Goal: Information Seeking & Learning: Find specific fact

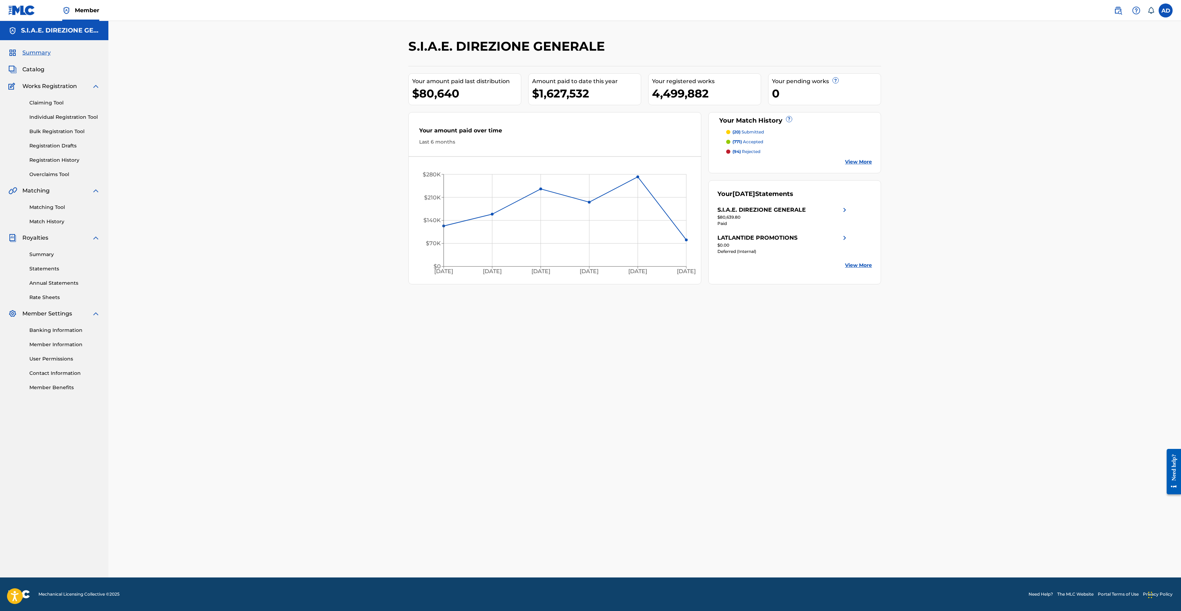
click at [33, 64] on div "Summary Catalog Works Registration Claiming Tool Individual Registration Tool B…" at bounding box center [54, 220] width 108 height 360
click at [35, 68] on span "Catalog" at bounding box center [33, 69] width 22 height 8
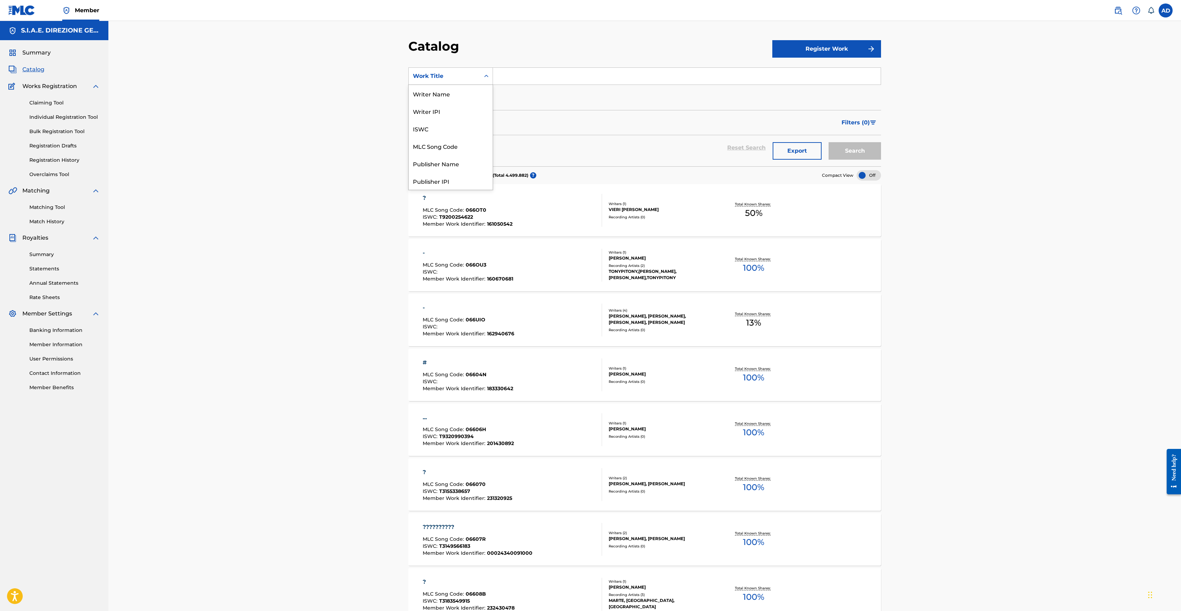
click at [484, 79] on icon "Search Form" at bounding box center [486, 76] width 7 height 7
click at [438, 147] on div "MLC Song Code" at bounding box center [451, 145] width 84 height 17
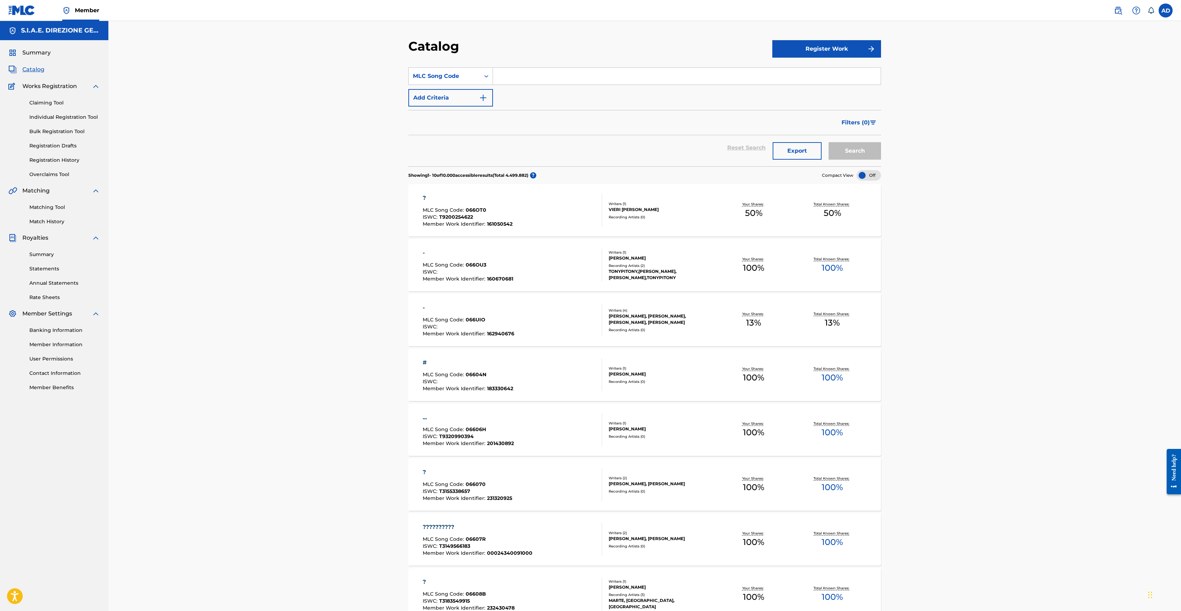
click at [554, 73] on input "Search Form" at bounding box center [687, 76] width 388 height 17
type input "hwbh2p"
click at [828, 142] on button "Search" at bounding box center [854, 150] width 52 height 17
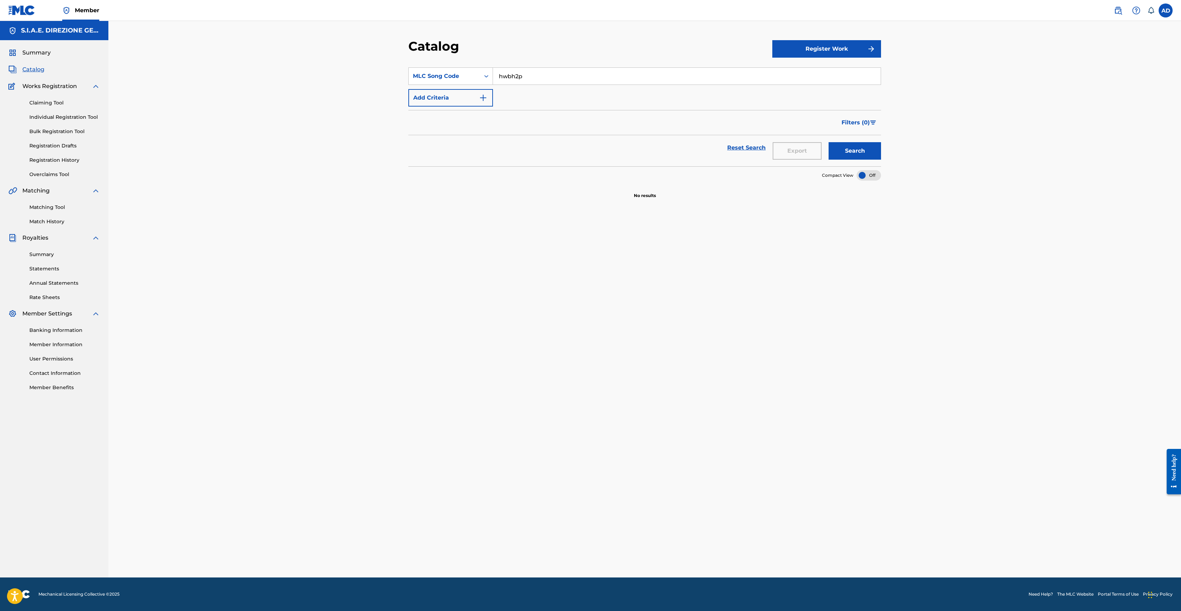
click at [852, 148] on button "Search" at bounding box center [854, 150] width 52 height 17
drag, startPoint x: 580, startPoint y: 71, endPoint x: 484, endPoint y: 70, distance: 95.4
click at [484, 70] on div "SearchWithCriteriaef157854-2c30-44d6-a43a-96268496d41a MLC Song Code hwbh2p" at bounding box center [644, 75] width 473 height 17
click at [49, 100] on link "Claiming Tool" at bounding box center [64, 102] width 71 height 7
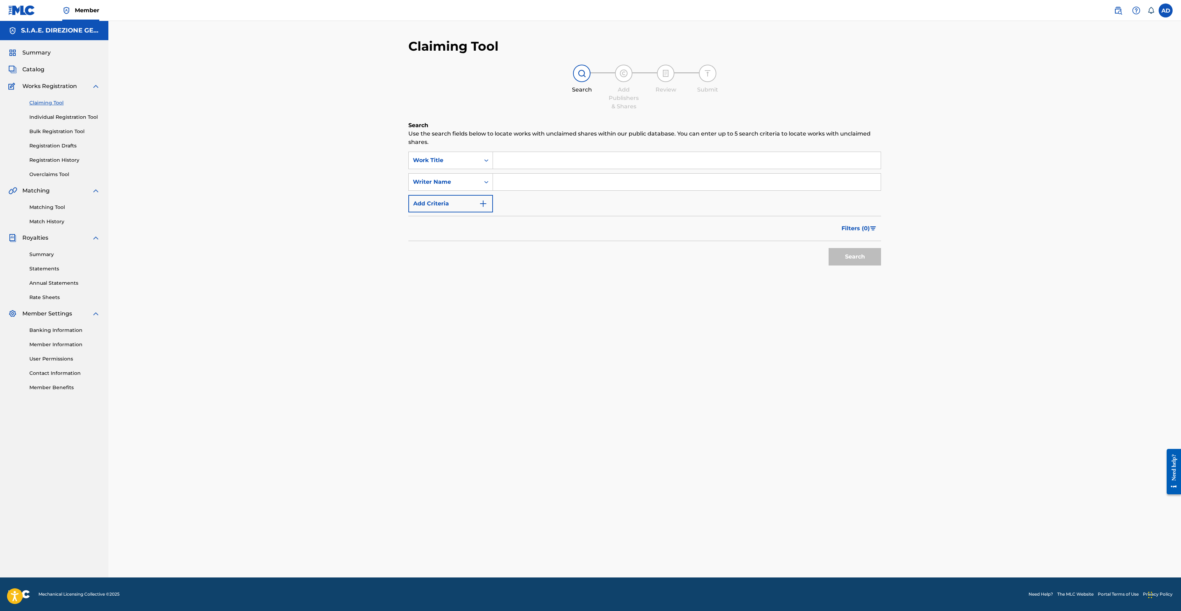
drag, startPoint x: 523, startPoint y: 152, endPoint x: 515, endPoint y: 151, distance: 7.4
click at [518, 152] on div "Search Form" at bounding box center [687, 160] width 388 height 17
paste input "hwbh2p"
type input "hwbh2p"
click at [828, 248] on button "Search" at bounding box center [854, 256] width 52 height 17
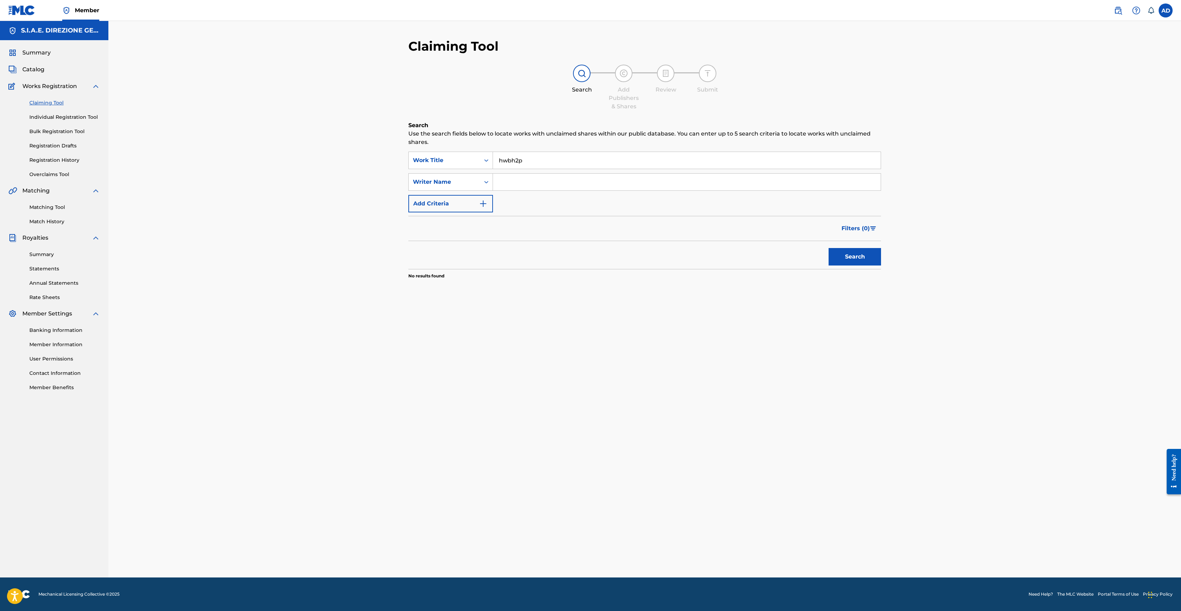
click at [857, 256] on button "Search" at bounding box center [854, 256] width 52 height 17
click at [37, 67] on span "Catalog" at bounding box center [33, 69] width 22 height 8
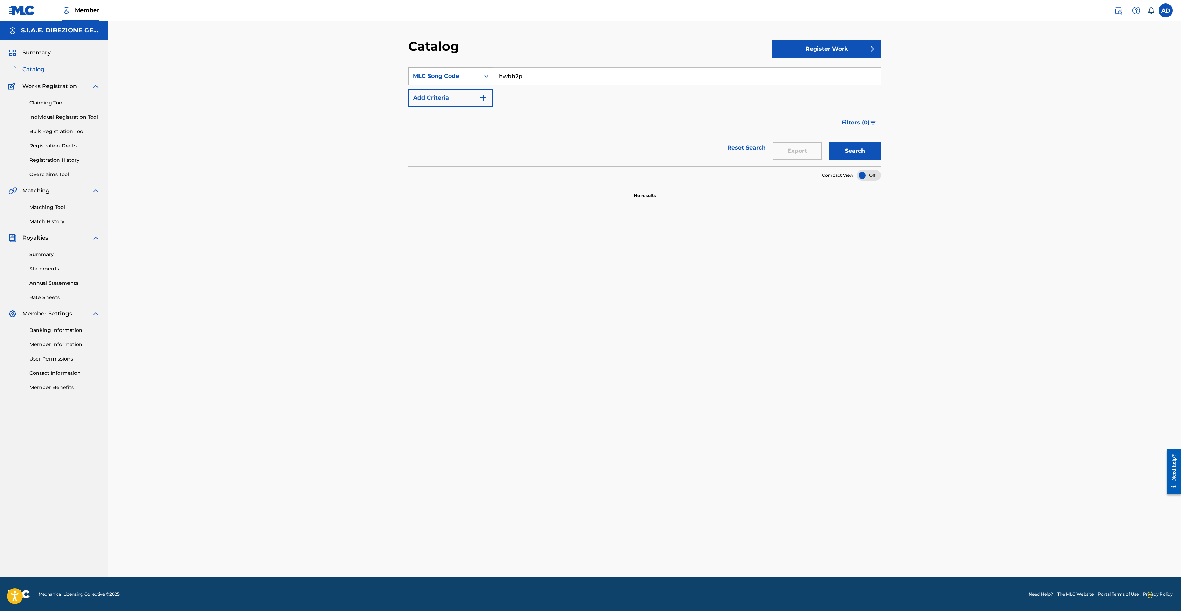
drag, startPoint x: 551, startPoint y: 78, endPoint x: 481, endPoint y: 72, distance: 69.5
click at [483, 73] on div "SearchWithCriteriaef157854-2c30-44d6-a43a-96268496d41a MLC Song Code hwbh2p" at bounding box center [644, 75] width 473 height 17
click at [74, 116] on link "Individual Registration Tool" at bounding box center [64, 117] width 71 height 7
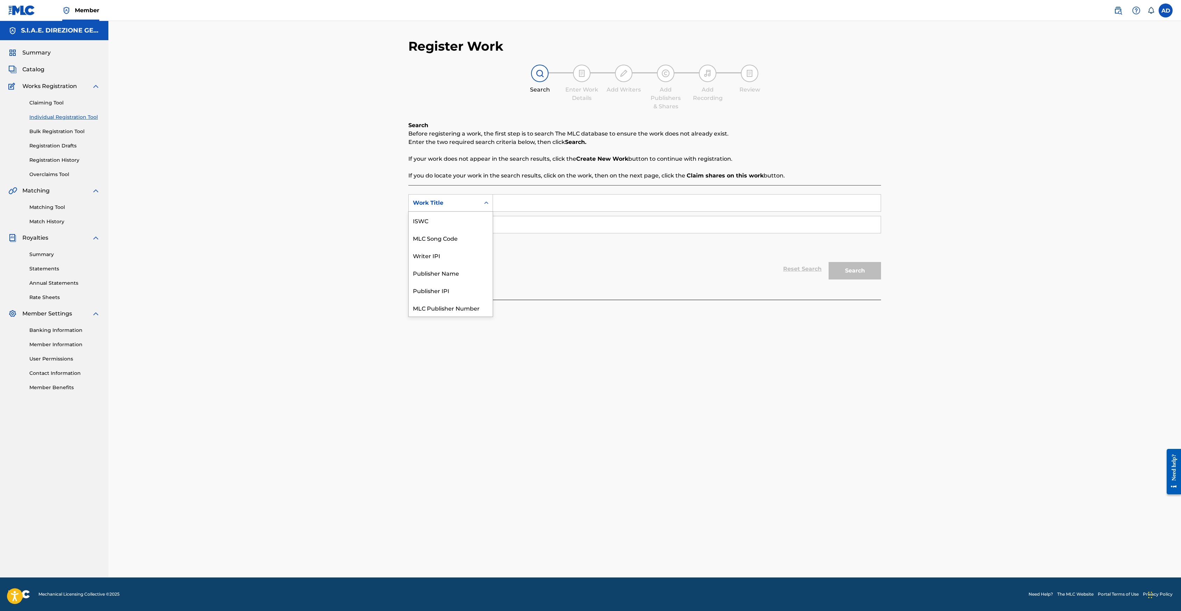
click at [491, 202] on div "Search Form" at bounding box center [486, 203] width 13 height 13
click at [462, 209] on div "Work Title" at bounding box center [444, 202] width 71 height 13
click at [487, 204] on icon "Search Form" at bounding box center [486, 203] width 7 height 7
click at [466, 212] on div "MLC Song Code" at bounding box center [451, 220] width 84 height 17
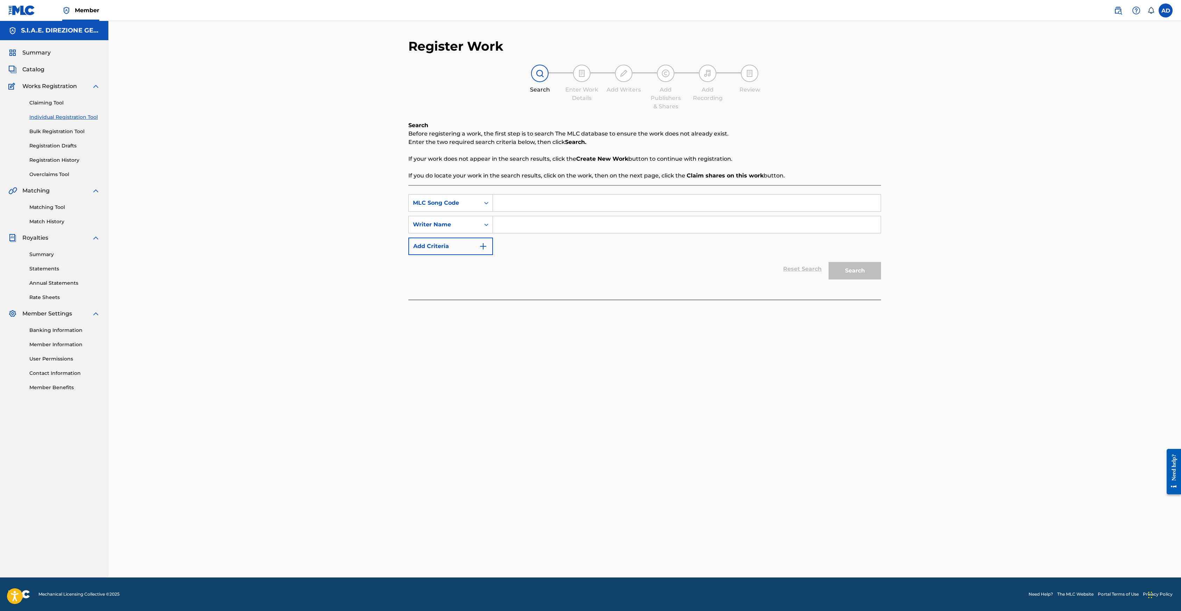
click at [526, 202] on input "Search Form" at bounding box center [687, 203] width 388 height 17
paste input "hwbh2p"
type input "hwbh2p"
click at [33, 70] on span "Catalog" at bounding box center [33, 69] width 22 height 8
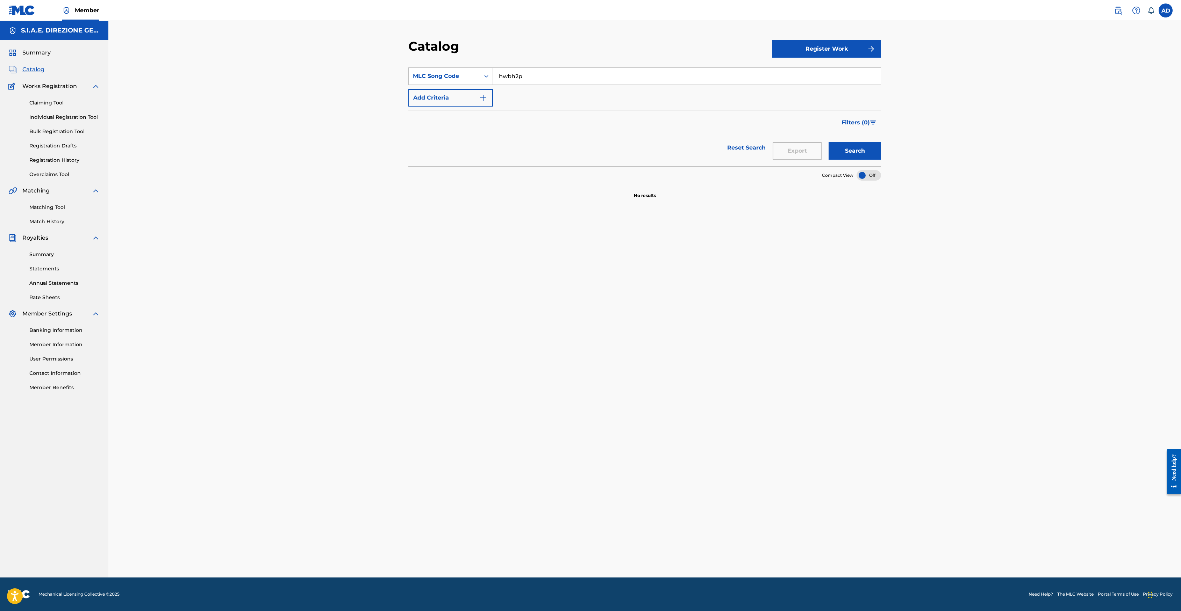
drag, startPoint x: 546, startPoint y: 71, endPoint x: 433, endPoint y: 56, distance: 113.2
click at [433, 56] on div "Catalog Register Work SearchWithCriteriaef157854-2c30-44d6-a43a-96268496d41a ML…" at bounding box center [644, 307] width 489 height 539
type input "hang em high"
click at [430, 96] on button "Add Criteria" at bounding box center [450, 97] width 85 height 17
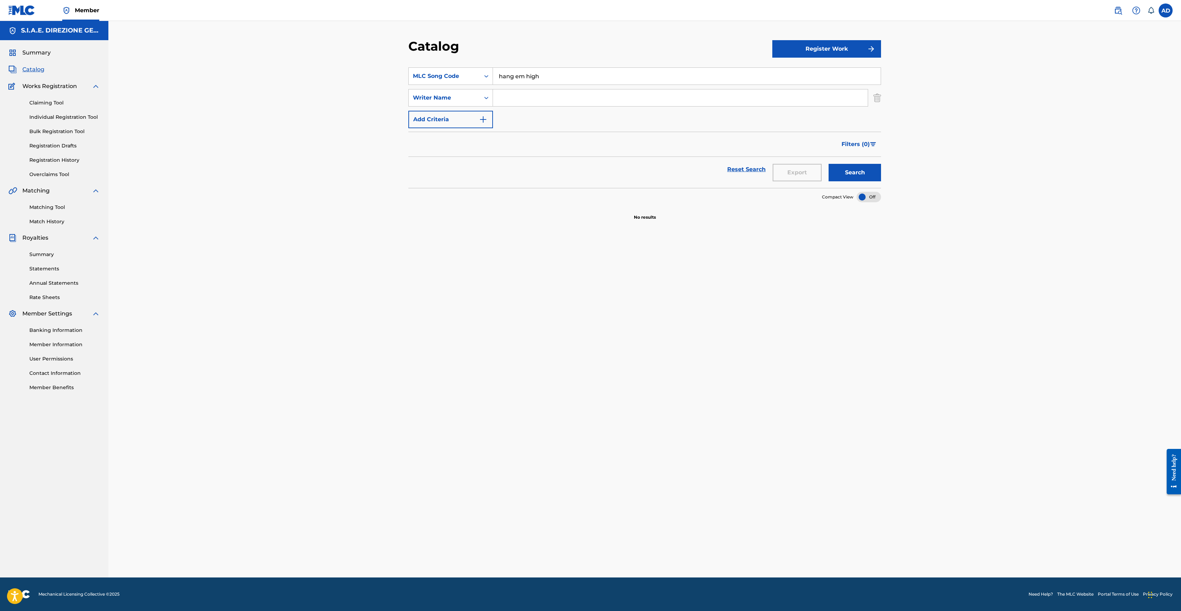
click at [523, 100] on input "Search Form" at bounding box center [680, 97] width 375 height 17
type input "morricone"
click at [828, 164] on button "Search" at bounding box center [854, 172] width 52 height 17
click at [557, 79] on input "hang em high" at bounding box center [687, 76] width 388 height 17
click at [849, 171] on button "Search" at bounding box center [854, 172] width 52 height 17
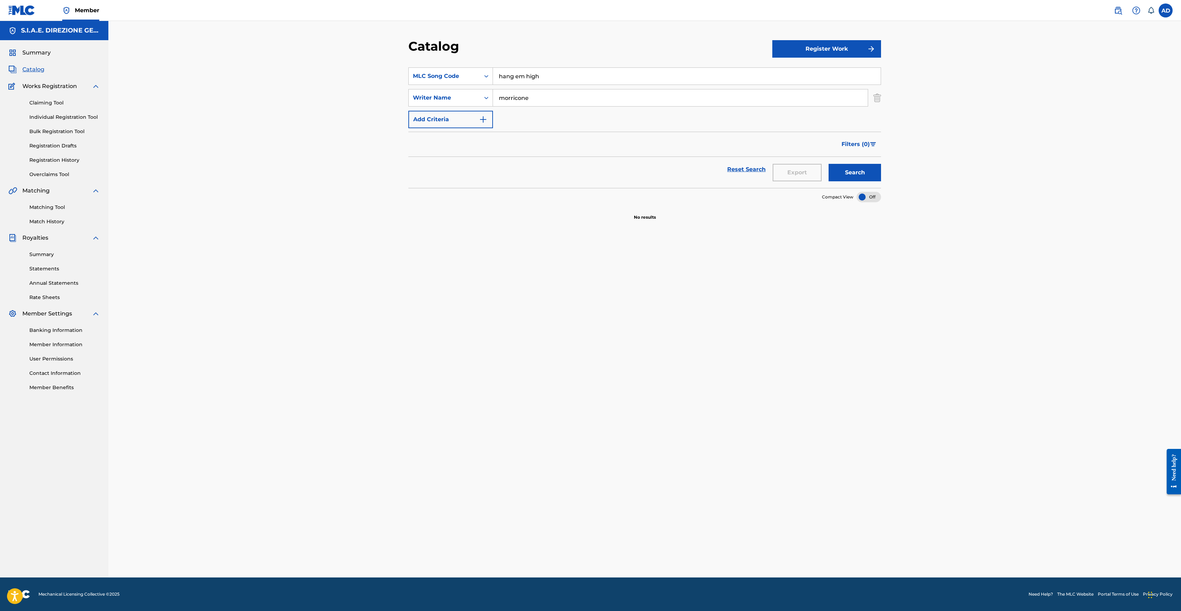
click at [428, 342] on div "SearchWithCriteriaef157854-2c30-44d6-a43a-96268496d41a MLC Song Code hang em hi…" at bounding box center [644, 328] width 473 height 539
drag, startPoint x: 516, startPoint y: 81, endPoint x: 560, endPoint y: 79, distance: 43.8
click at [560, 79] on input "hang em high" at bounding box center [687, 76] width 388 height 17
type input "hang"
click at [828, 164] on button "Search" at bounding box center [854, 172] width 52 height 17
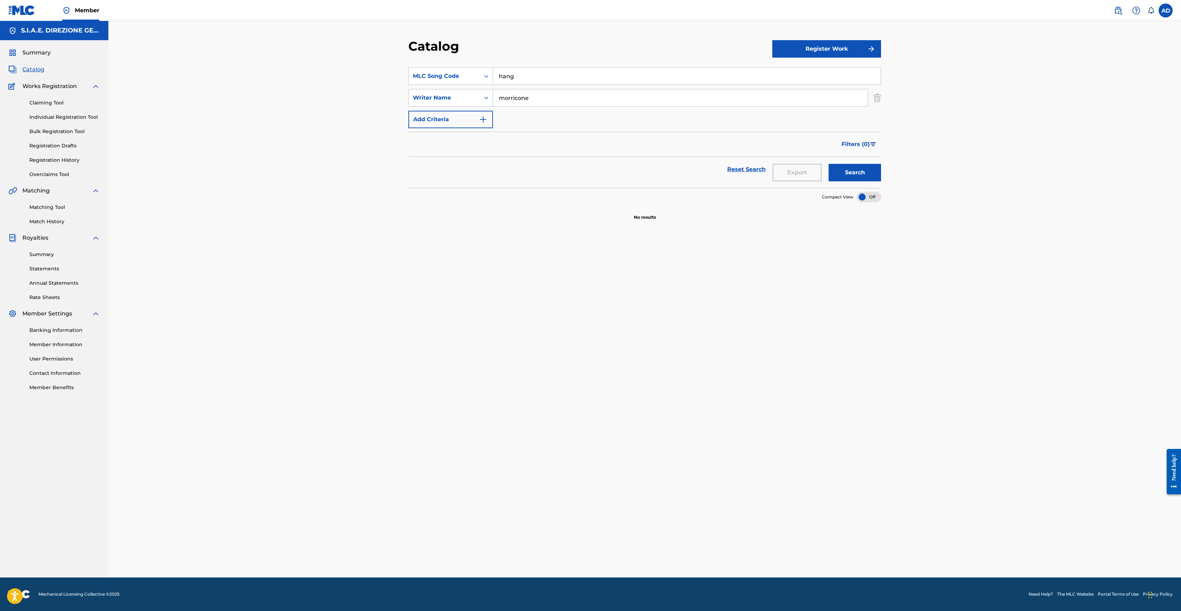
click at [865, 175] on button "Search" at bounding box center [854, 172] width 52 height 17
click at [60, 102] on link "Claiming Tool" at bounding box center [64, 102] width 71 height 7
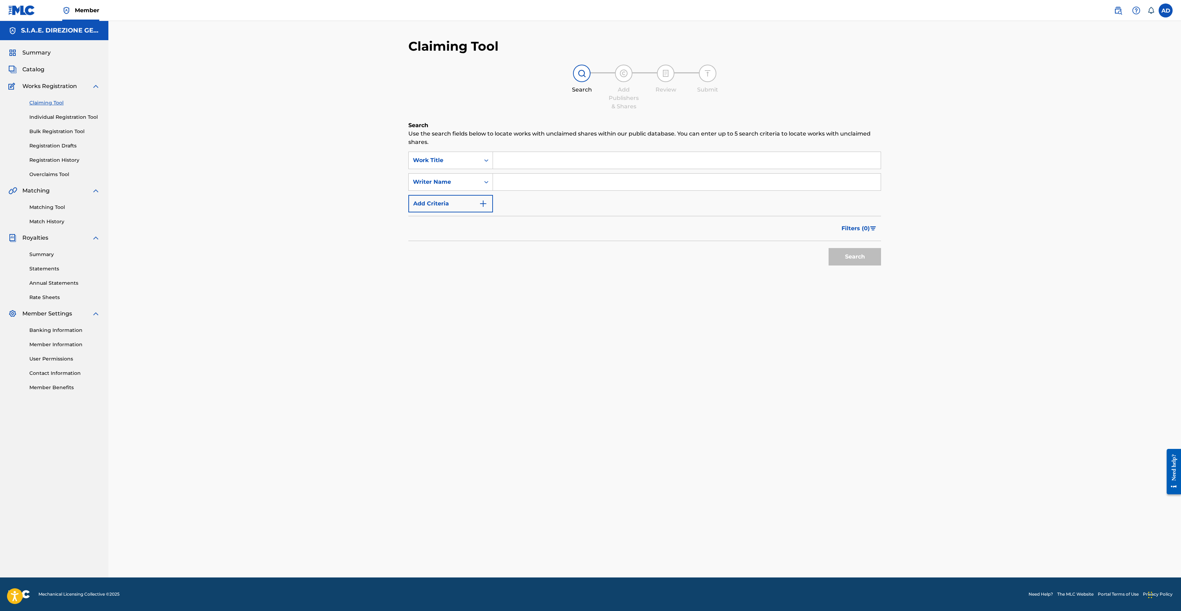
click at [538, 157] on input "Search Form" at bounding box center [687, 160] width 388 height 17
type input "hang"
click at [527, 181] on input "Search Form" at bounding box center [687, 182] width 388 height 17
type input "morricone"
click at [828, 248] on button "Search" at bounding box center [854, 256] width 52 height 17
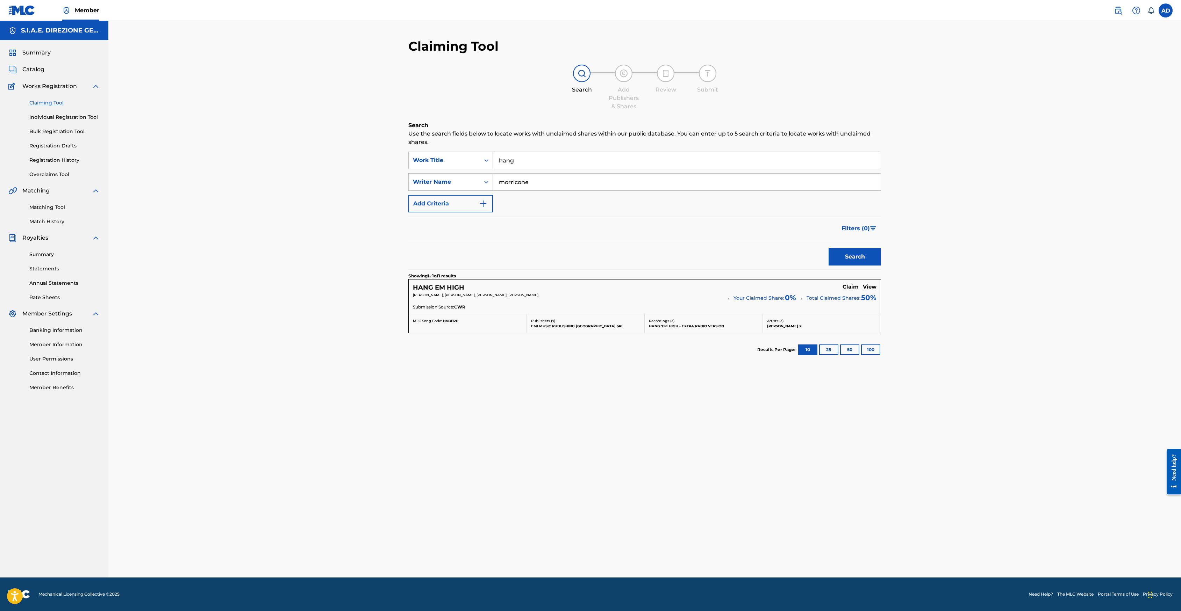
click at [437, 285] on h5 "HANG EM HIGH" at bounding box center [438, 288] width 51 height 8
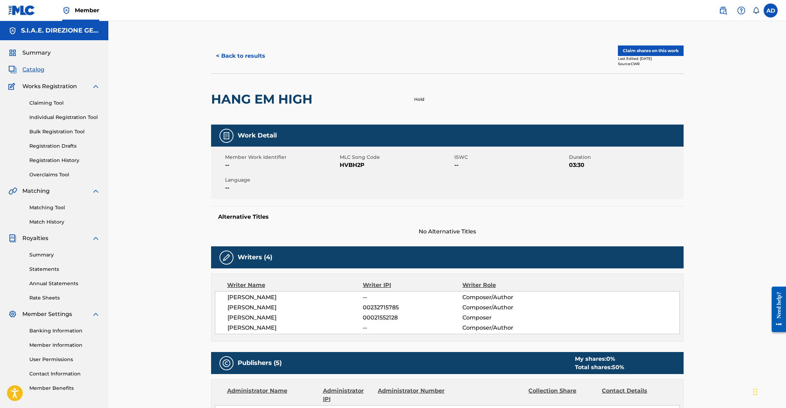
drag, startPoint x: 1150, startPoint y: 0, endPoint x: 173, endPoint y: 177, distance: 992.8
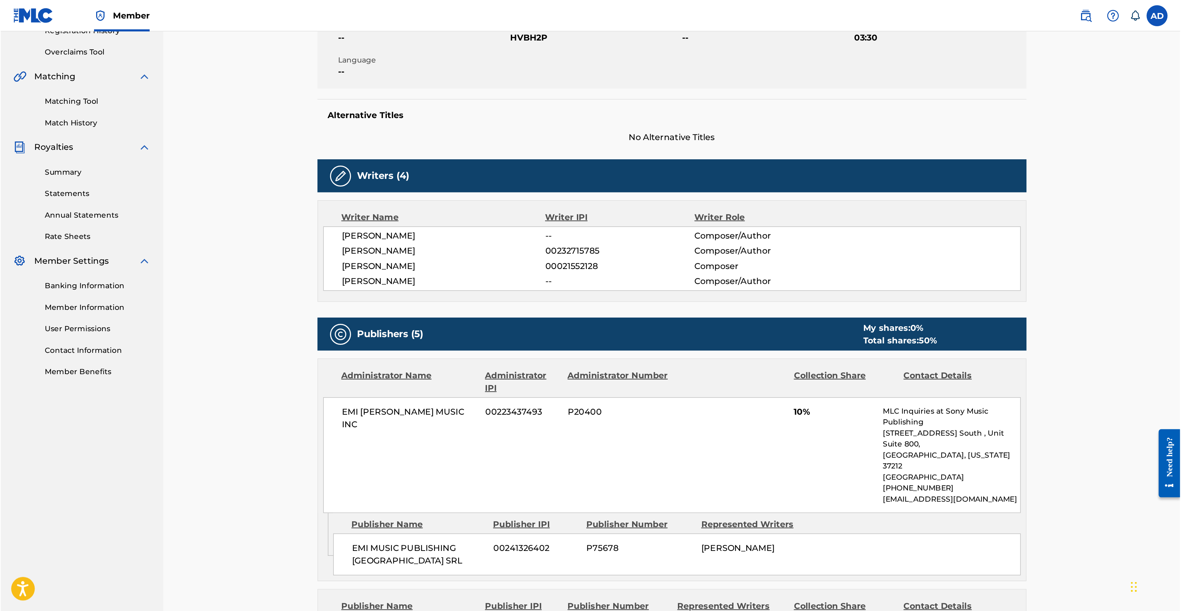
scroll to position [210, 0]
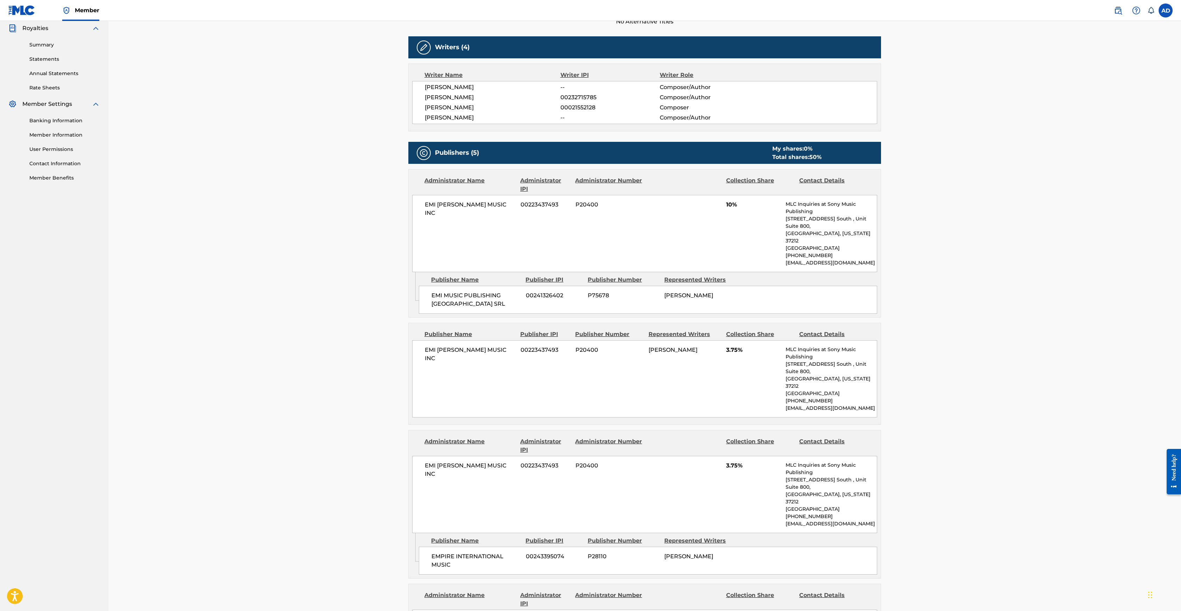
drag, startPoint x: 768, startPoint y: 0, endPoint x: 327, endPoint y: 243, distance: 503.1
click at [327, 243] on div "< Back to results Claim shares on this work Last Edited: [DATE] Source: CWR HAN…" at bounding box center [644, 408] width 1072 height 1195
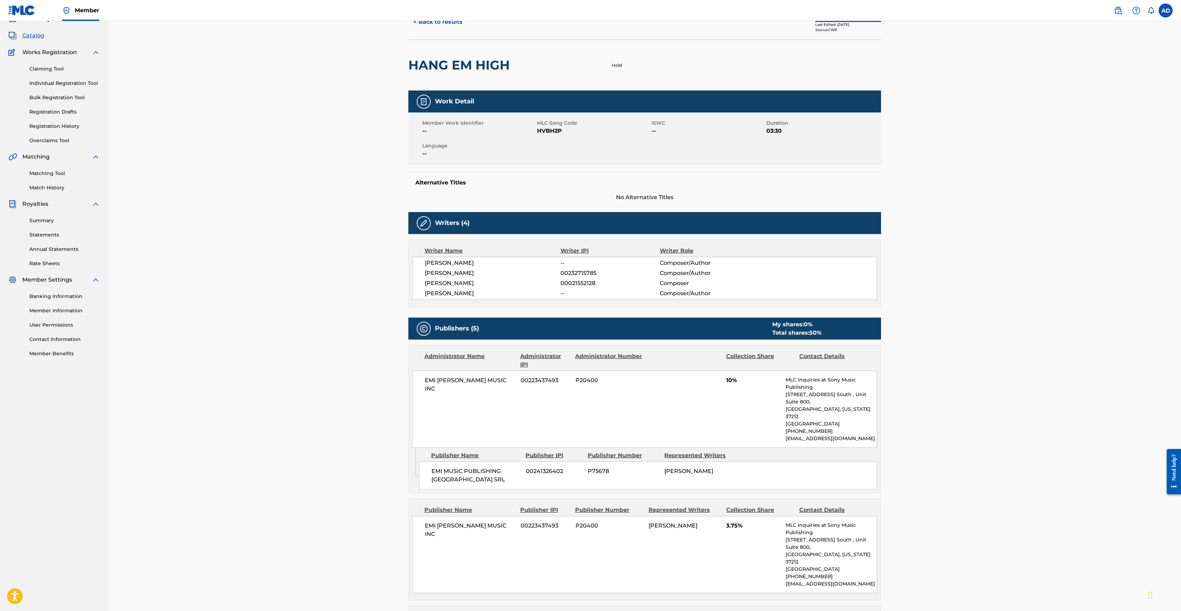
scroll to position [0, 0]
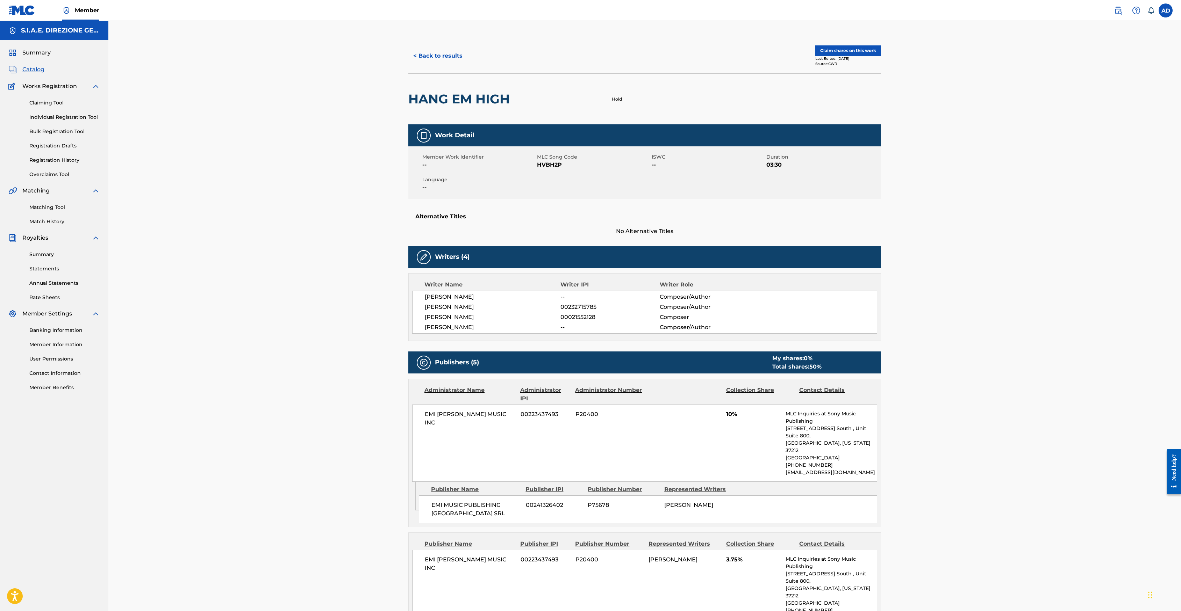
click at [434, 54] on button "< Back to results" at bounding box center [437, 55] width 59 height 17
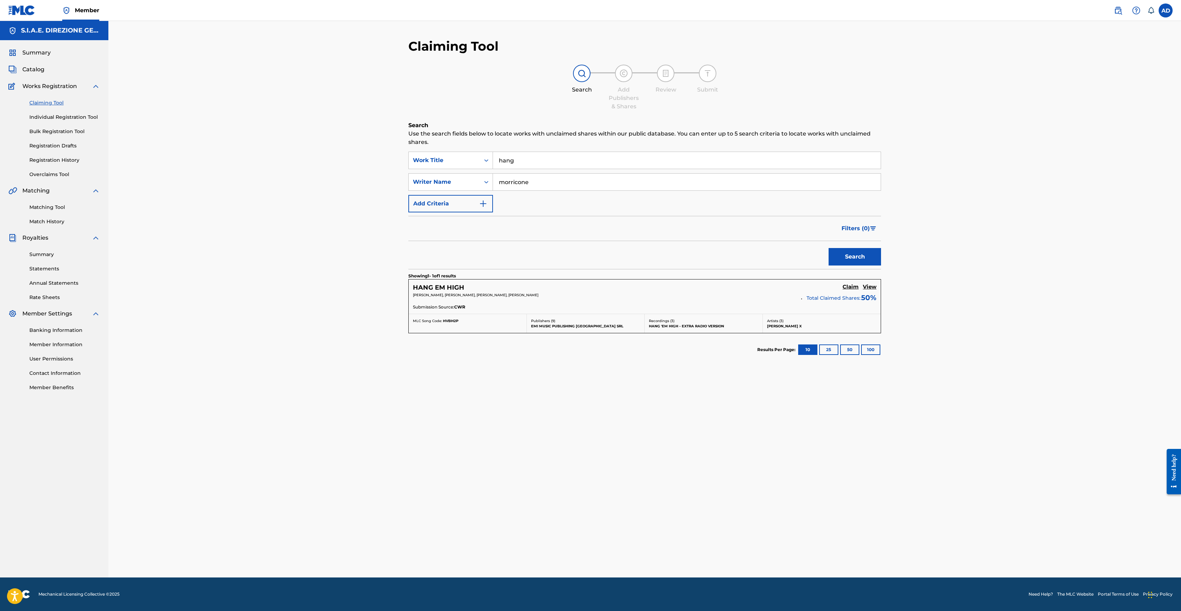
drag, startPoint x: 548, startPoint y: 159, endPoint x: 554, endPoint y: 175, distance: 17.6
click at [548, 171] on div "SearchWithCriteria22c0d186-f4a6-47e5-9d1e-eb83a96b0325 Work Title hang SearchWi…" at bounding box center [644, 182] width 473 height 61
drag, startPoint x: 592, startPoint y: 162, endPoint x: 469, endPoint y: 158, distance: 123.1
click at [469, 158] on div "SearchWithCriteria22c0d186-f4a6-47e5-9d1e-eb83a96b0325 Work Title hang hang ing…" at bounding box center [644, 160] width 473 height 17
type input "bo"
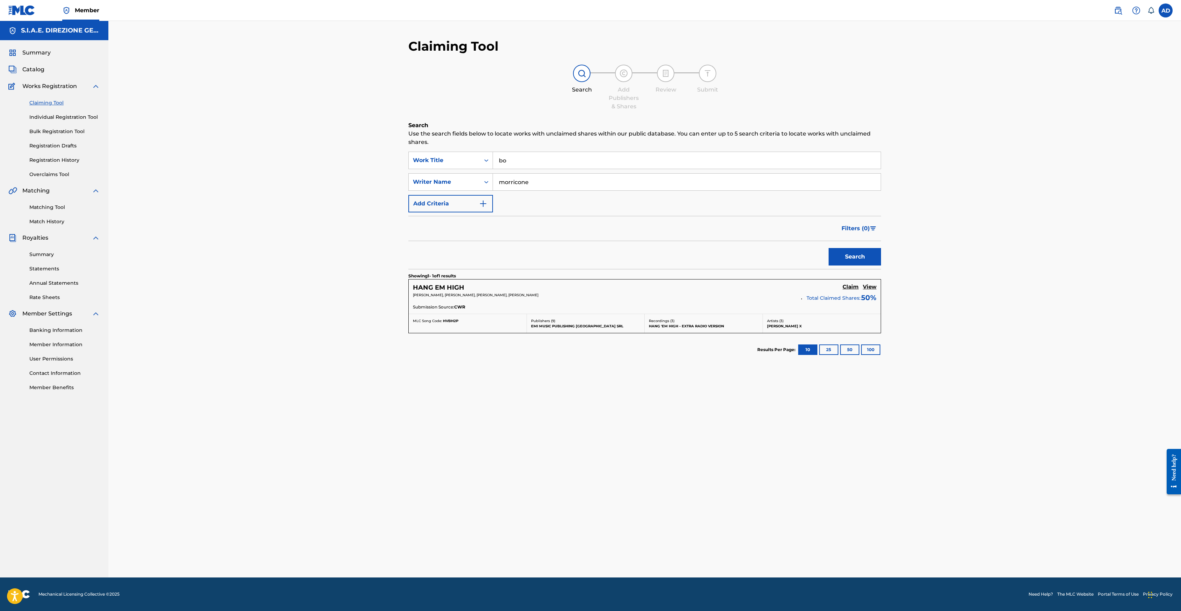
click at [40, 63] on div "Summary Catalog Works Registration Claiming Tool Individual Registration Tool B…" at bounding box center [54, 220] width 108 height 360
click at [25, 68] on span "Catalog" at bounding box center [33, 69] width 22 height 8
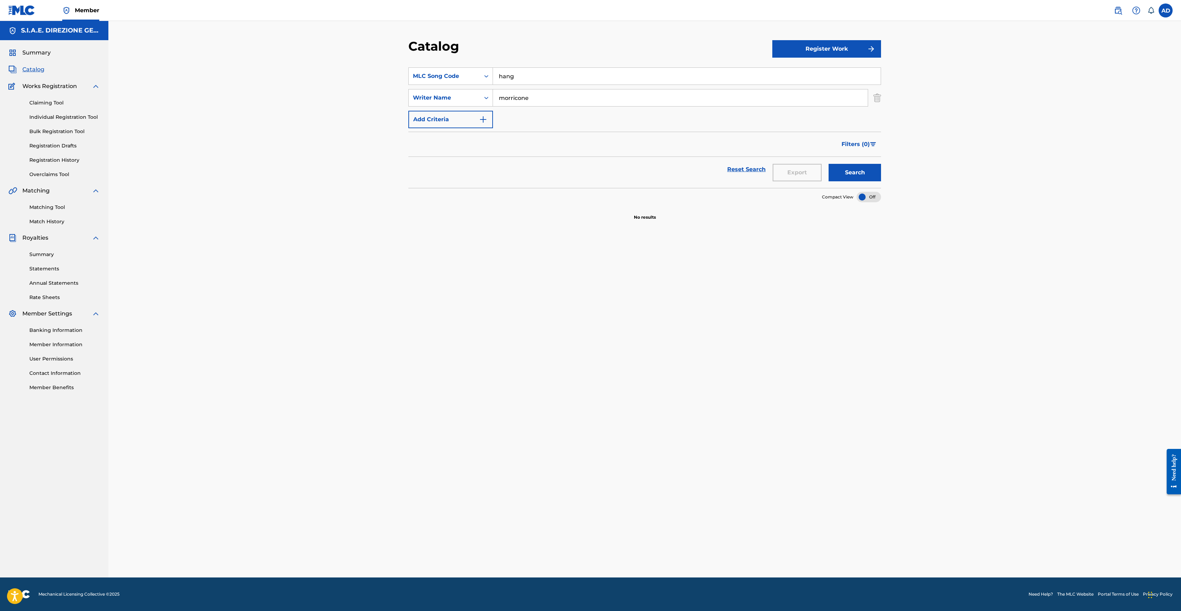
click at [565, 65] on section "SearchWithCriteriaef157854-2c30-44d6-a43a-96268496d41a MLC Song Code hang Searc…" at bounding box center [644, 123] width 473 height 129
drag, startPoint x: 551, startPoint y: 72, endPoint x: 407, endPoint y: 59, distance: 144.3
click at [407, 59] on div "Catalog Register Work SearchWithCriteriaef157854-2c30-44d6-a43a-96268496d41a ML…" at bounding box center [644, 307] width 489 height 539
click at [828, 164] on button "Search" at bounding box center [854, 172] width 52 height 17
click at [852, 170] on button "Search" at bounding box center [854, 172] width 52 height 17
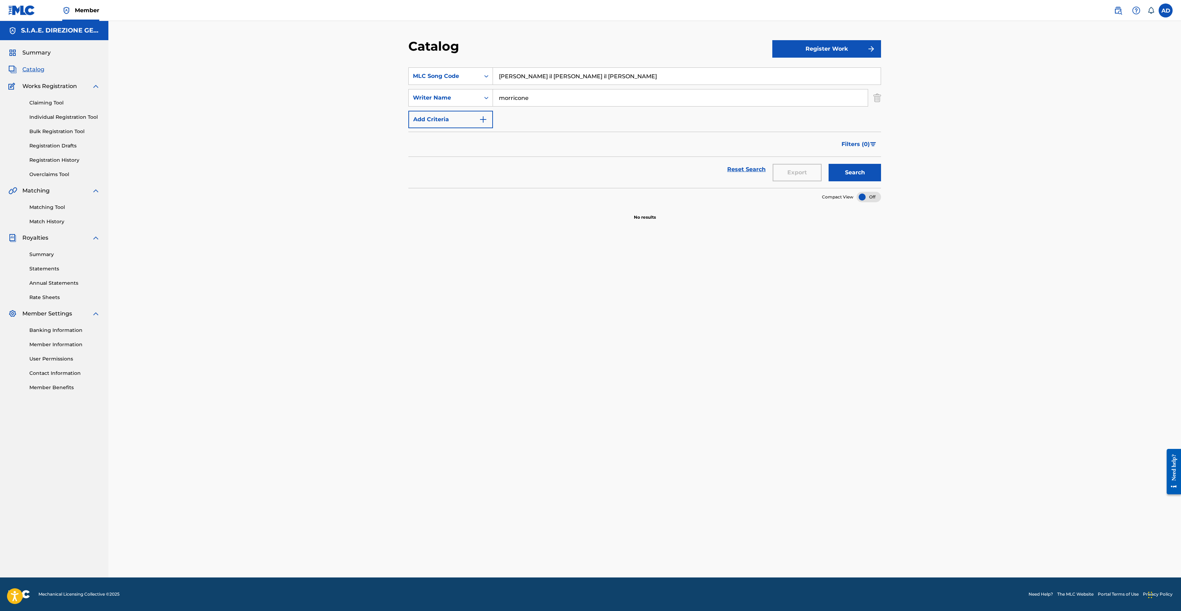
click at [578, 66] on section "SearchWithCriteriaef157854-2c30-44d6-a43a-96268496d41a MLC Song Code [PERSON_NA…" at bounding box center [644, 123] width 473 height 129
drag, startPoint x: 587, startPoint y: 74, endPoint x: 451, endPoint y: 60, distance: 137.1
click at [451, 60] on section "SearchWithCriteriaef157854-2c30-44d6-a43a-96268496d41a MLC Song Code [PERSON_NA…" at bounding box center [644, 123] width 473 height 129
type input "uk"
click at [487, 73] on icon "Search Form" at bounding box center [486, 76] width 7 height 7
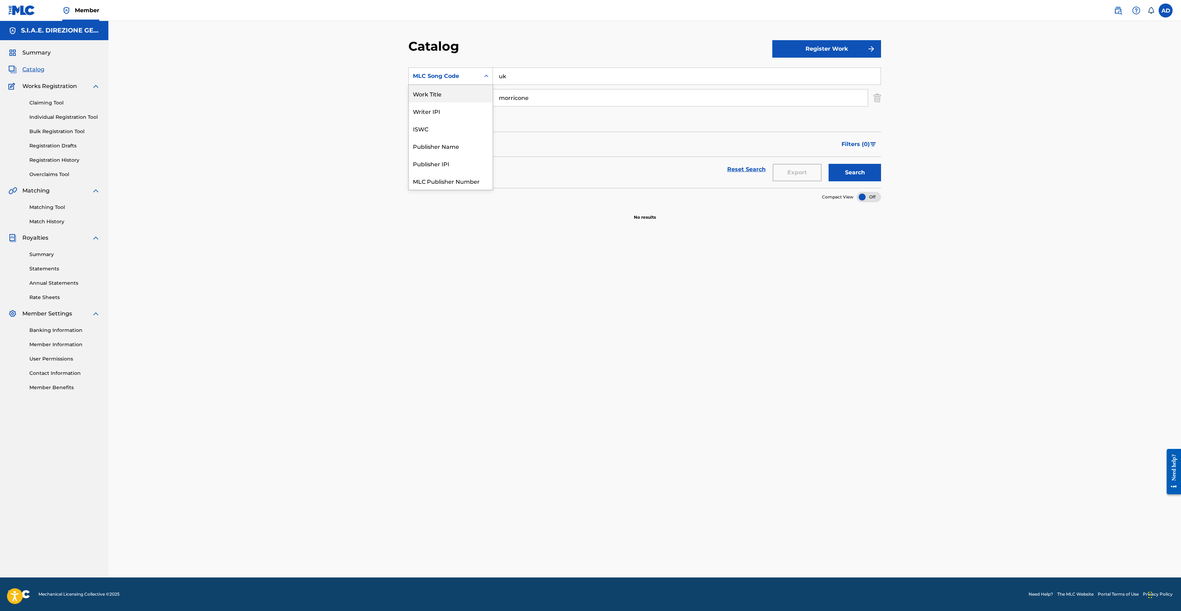
click at [442, 89] on div "Work Title" at bounding box center [451, 93] width 84 height 17
click at [576, 77] on input "Search Form" at bounding box center [687, 76] width 388 height 17
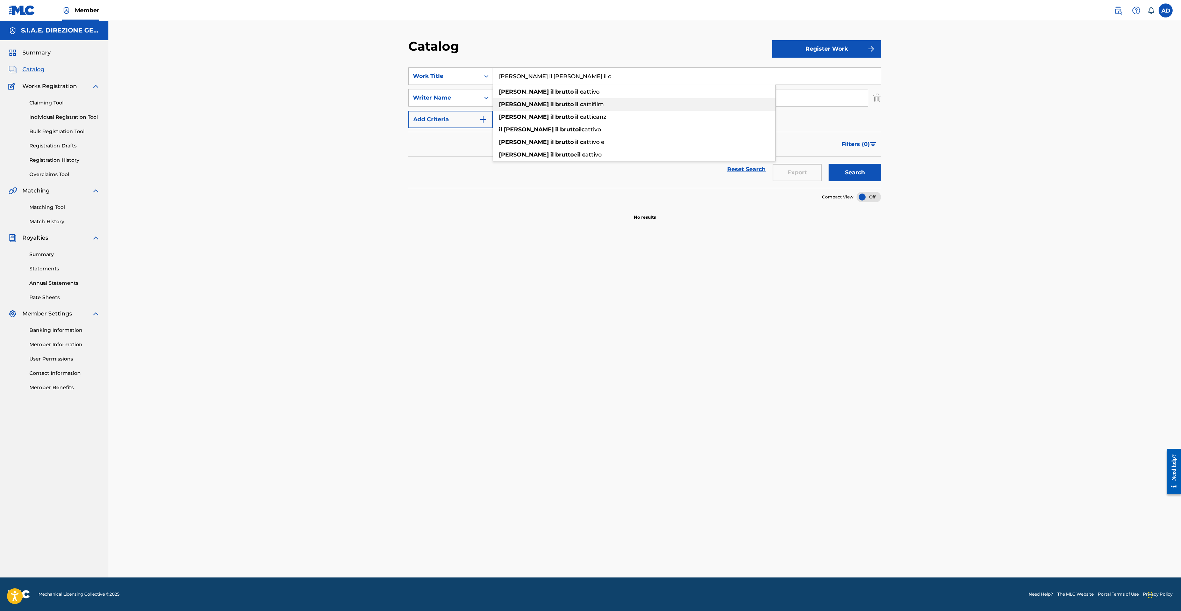
click at [583, 102] on span "attifilm" at bounding box center [593, 104] width 21 height 7
type input "[PERSON_NAME] il [PERSON_NAME] il cattifilm"
click at [843, 170] on button "Search" at bounding box center [854, 172] width 52 height 17
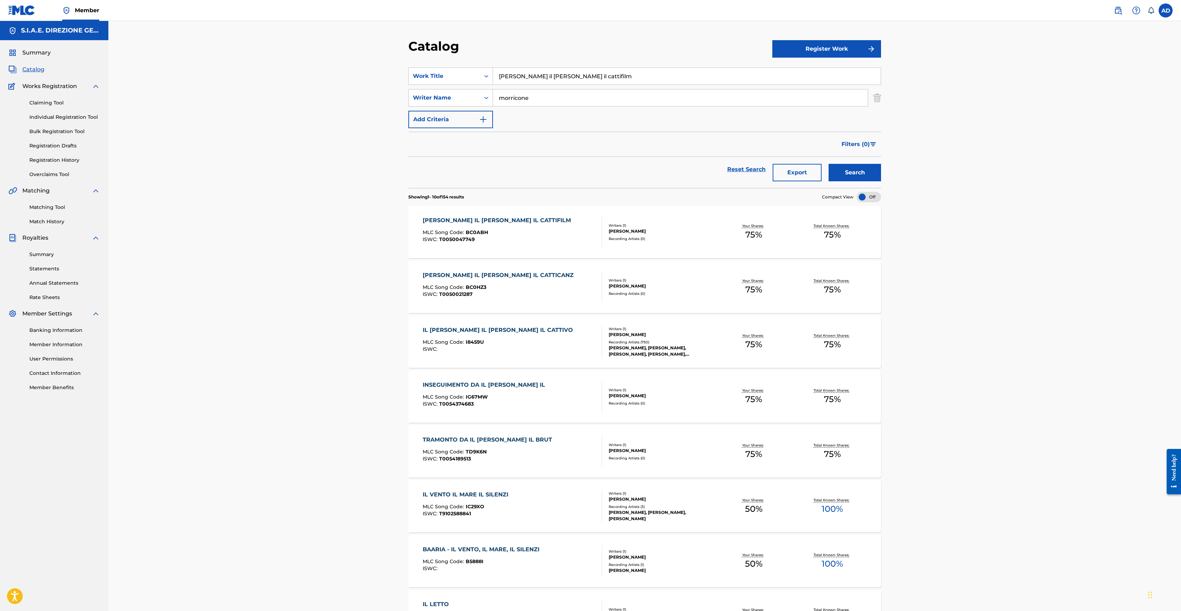
click at [486, 215] on div "[PERSON_NAME] IL [PERSON_NAME] IL CATTIFILM MLC Song Code : BC0ABH ISWC : T0050…" at bounding box center [644, 232] width 473 height 52
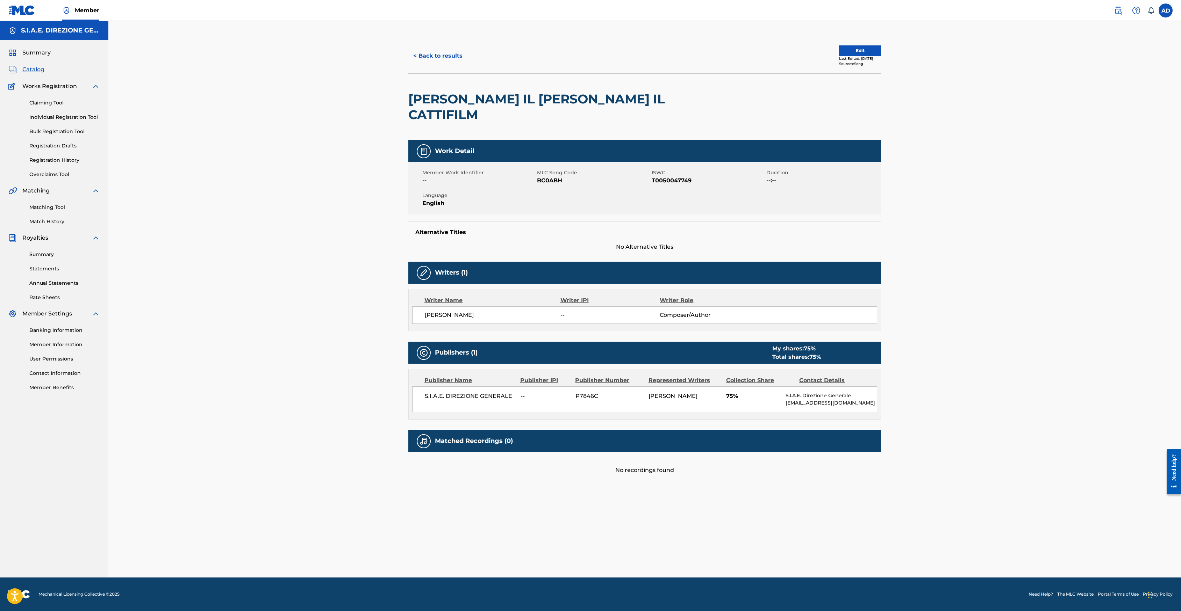
click at [431, 56] on button "< Back to results" at bounding box center [437, 55] width 59 height 17
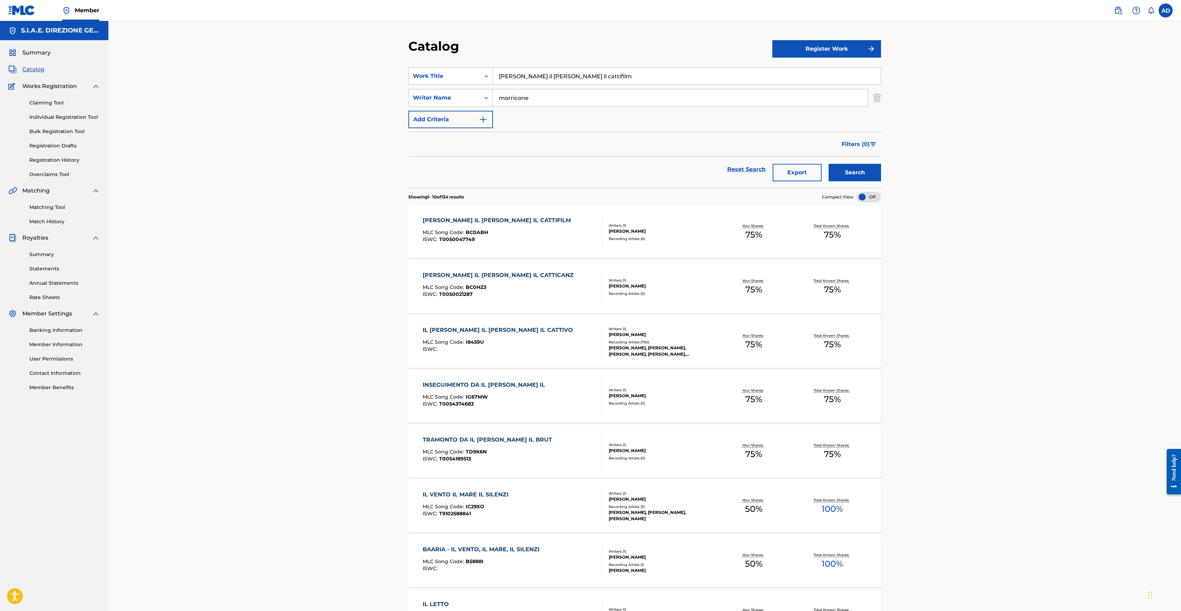
click at [511, 279] on div "[PERSON_NAME] IL [PERSON_NAME] IL CATTICANZ" at bounding box center [500, 275] width 154 height 8
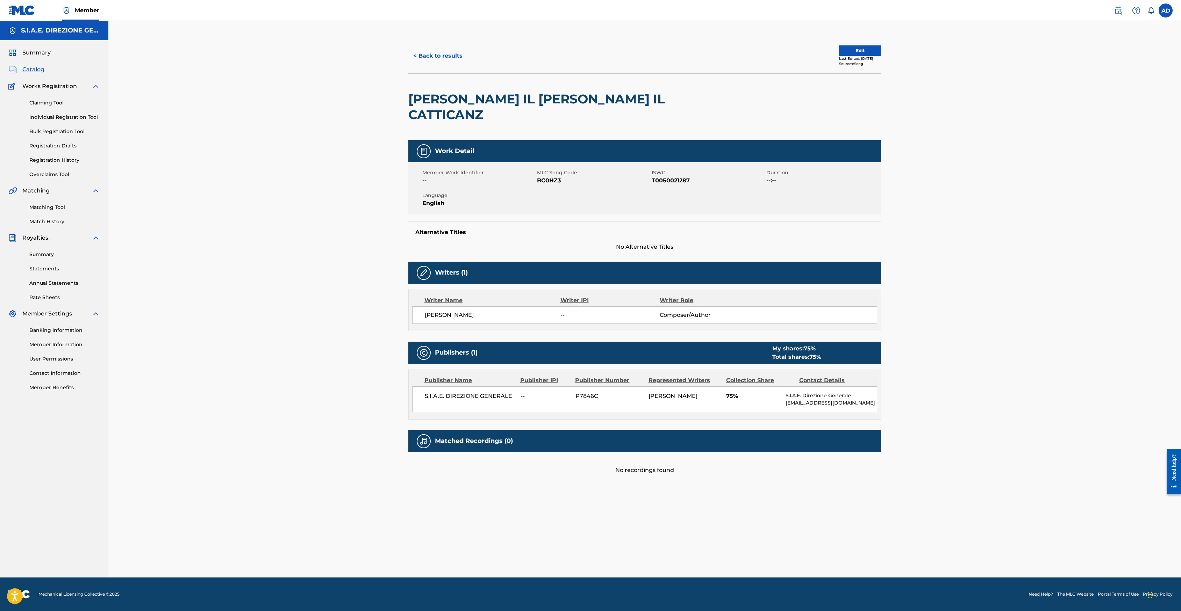
click at [439, 50] on button "< Back to results" at bounding box center [437, 55] width 59 height 17
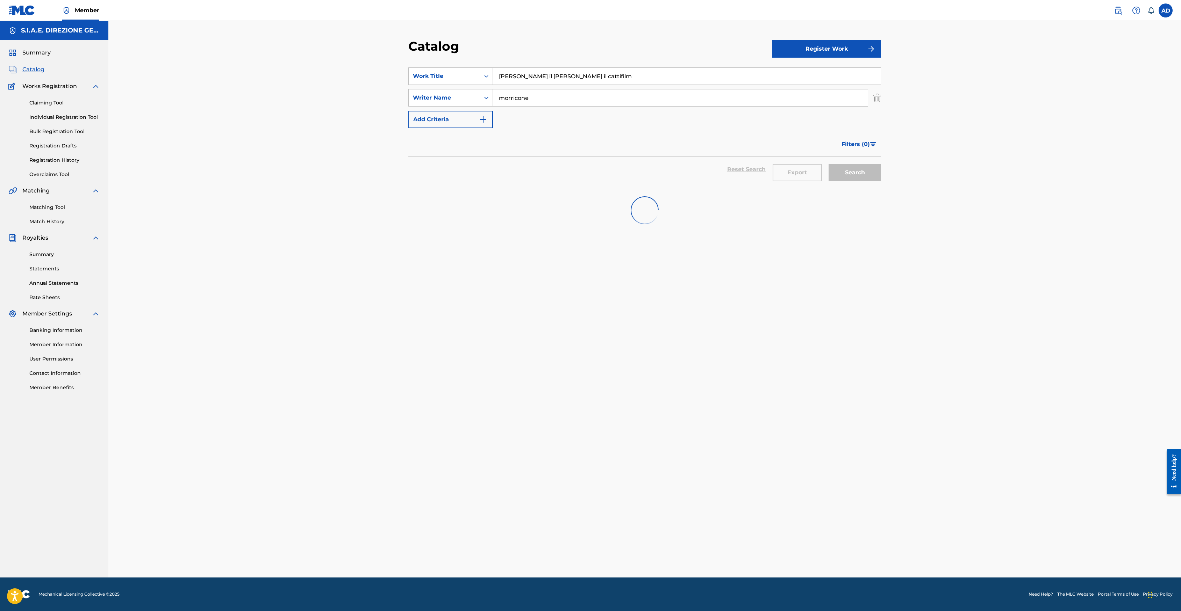
drag, startPoint x: 617, startPoint y: 81, endPoint x: 456, endPoint y: 60, distance: 161.8
click at [456, 60] on section "SearchWithCriteria249826ba-eed0-49cb-b601-08012191c038 Work Title [PERSON_NAME]…" at bounding box center [644, 123] width 473 height 129
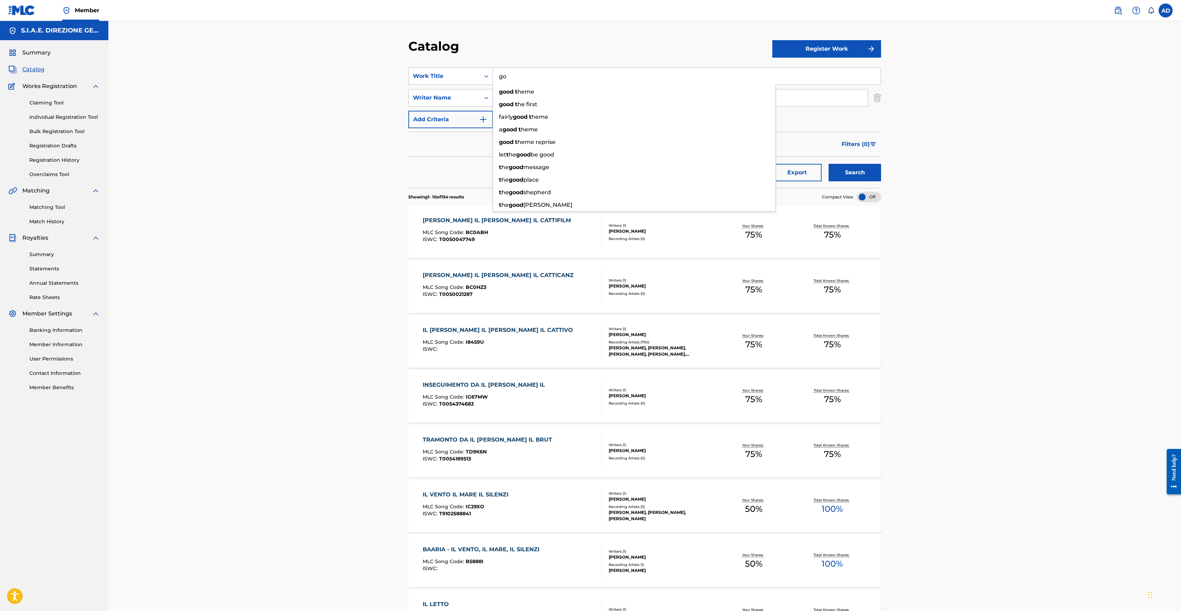
type input "g"
type input "good"
click at [828, 164] on button "Search" at bounding box center [854, 172] width 52 height 17
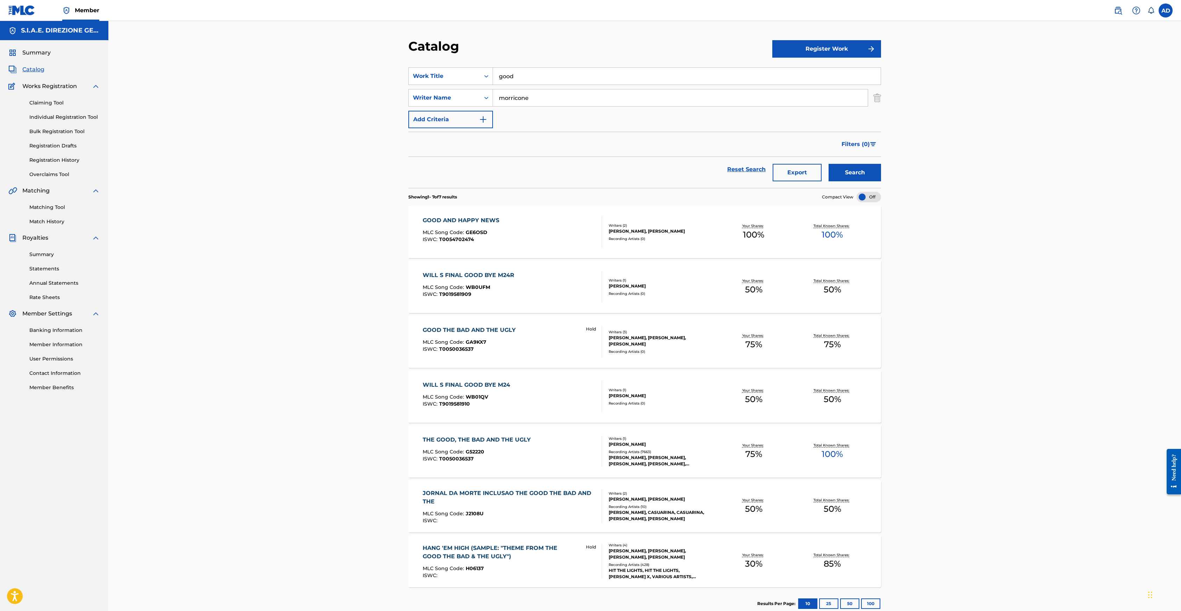
click at [449, 329] on div "GOOD THE BAD AND THE UGLY" at bounding box center [471, 330] width 96 height 8
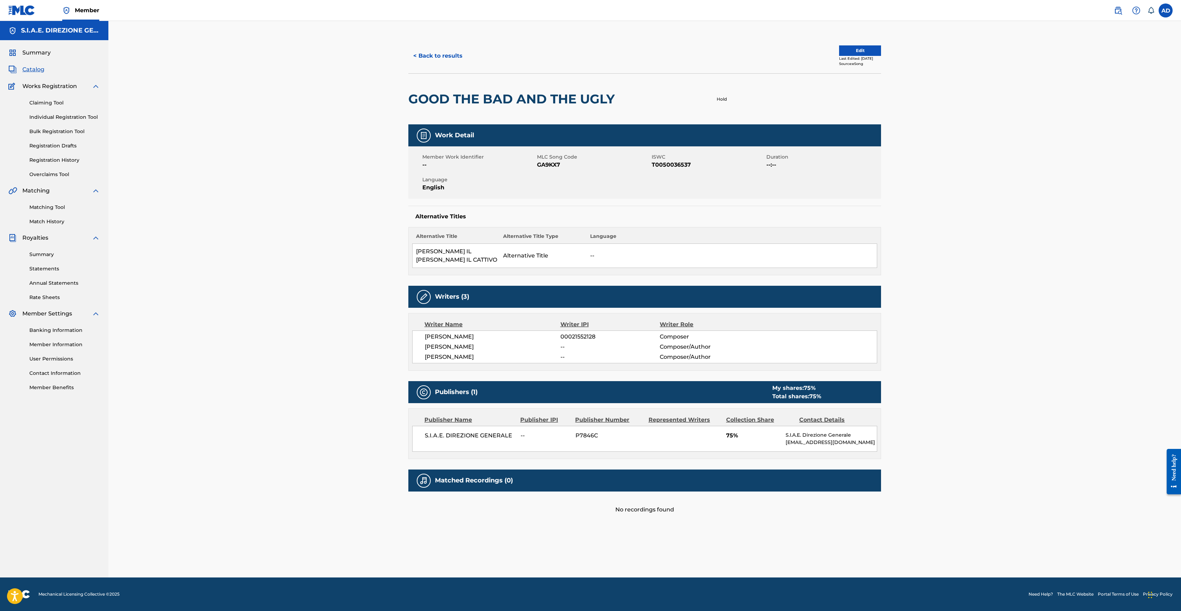
click at [431, 54] on button "< Back to results" at bounding box center [437, 55] width 59 height 17
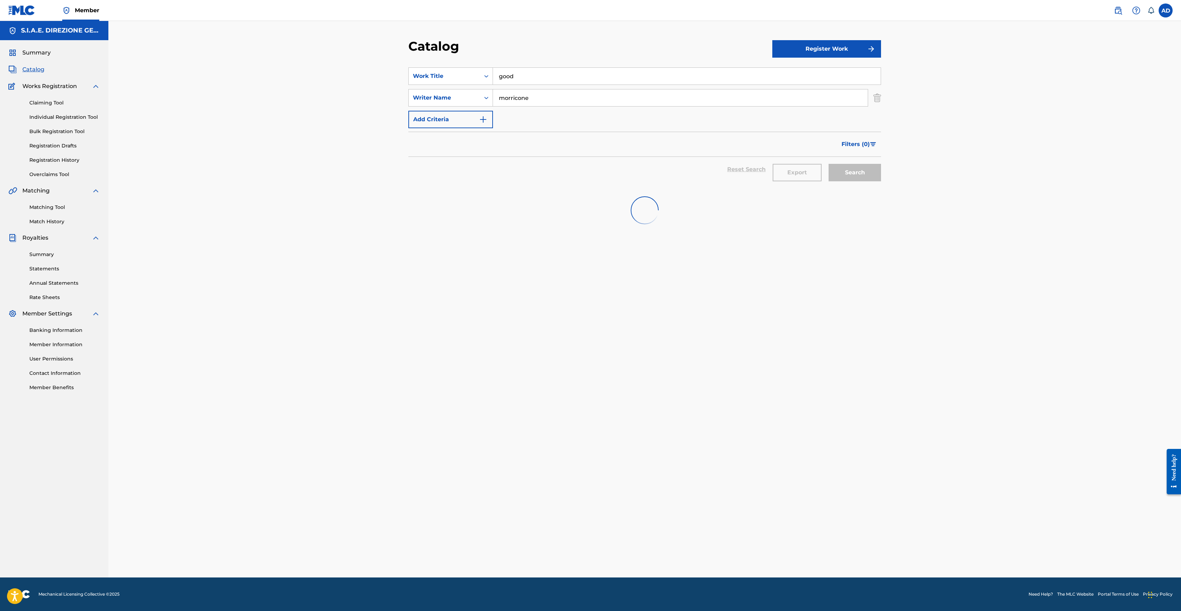
drag, startPoint x: 539, startPoint y: 72, endPoint x: 491, endPoint y: 66, distance: 48.3
click at [491, 66] on section "SearchWithCriteria249826ba-eed0-49cb-b601-08012191c038 Work Title good SearchWi…" at bounding box center [644, 123] width 473 height 129
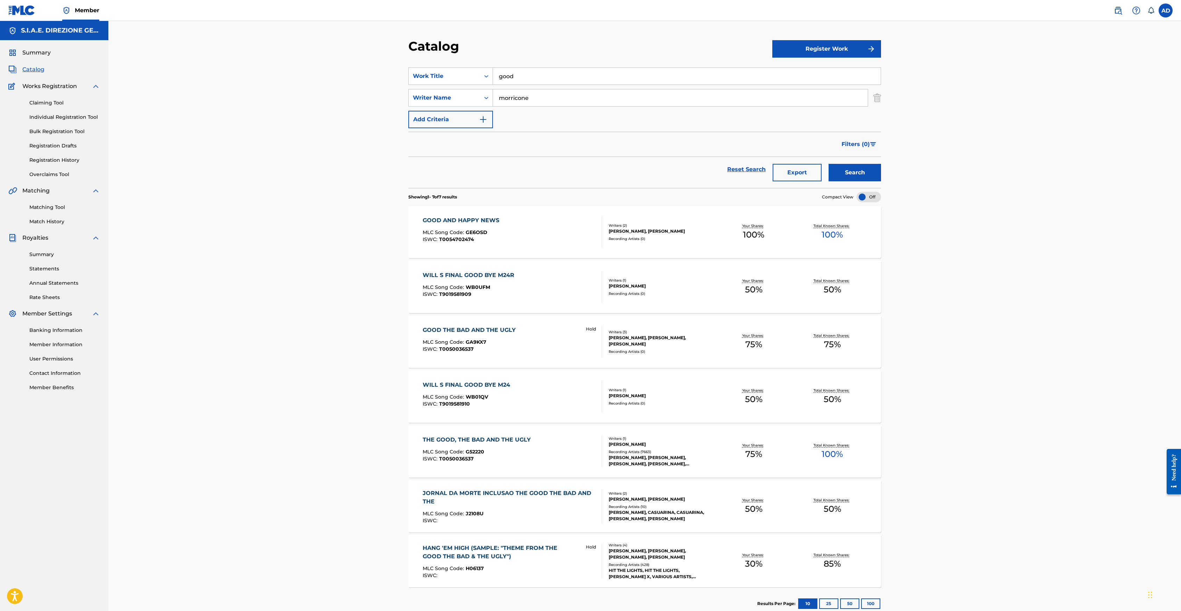
click at [1165, 12] on label at bounding box center [1165, 10] width 14 height 14
click at [1165, 10] on input "AD [PERSON_NAME] [PERSON_NAME][EMAIL_ADDRESS][PERSON_NAME][DOMAIN_NAME] Notific…" at bounding box center [1165, 10] width 0 height 0
click at [1124, 78] on link "Notification Preferences" at bounding box center [1115, 75] width 51 height 6
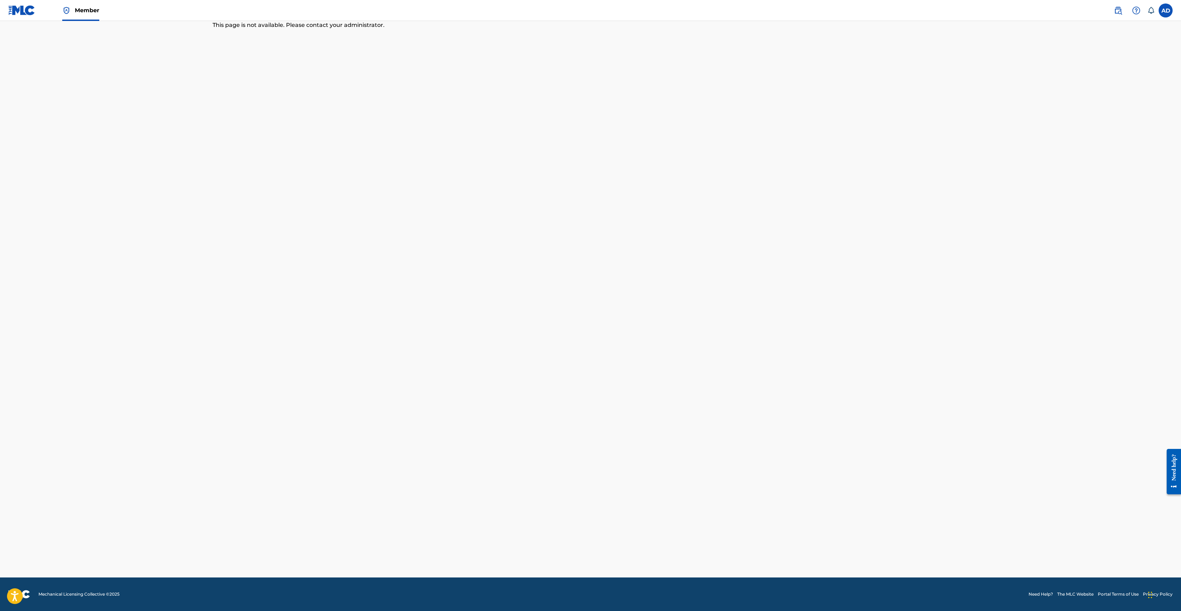
click at [1165, 7] on label at bounding box center [1165, 10] width 14 height 14
click at [1165, 10] on input "AD [PERSON_NAME] [PERSON_NAME][EMAIL_ADDRESS][PERSON_NAME][DOMAIN_NAME] Notific…" at bounding box center [1165, 10] width 0 height 0
click at [990, 80] on main "This page is not available. Please contact your administrator." at bounding box center [590, 299] width 1181 height 557
click at [1115, 9] on img at bounding box center [1118, 10] width 8 height 8
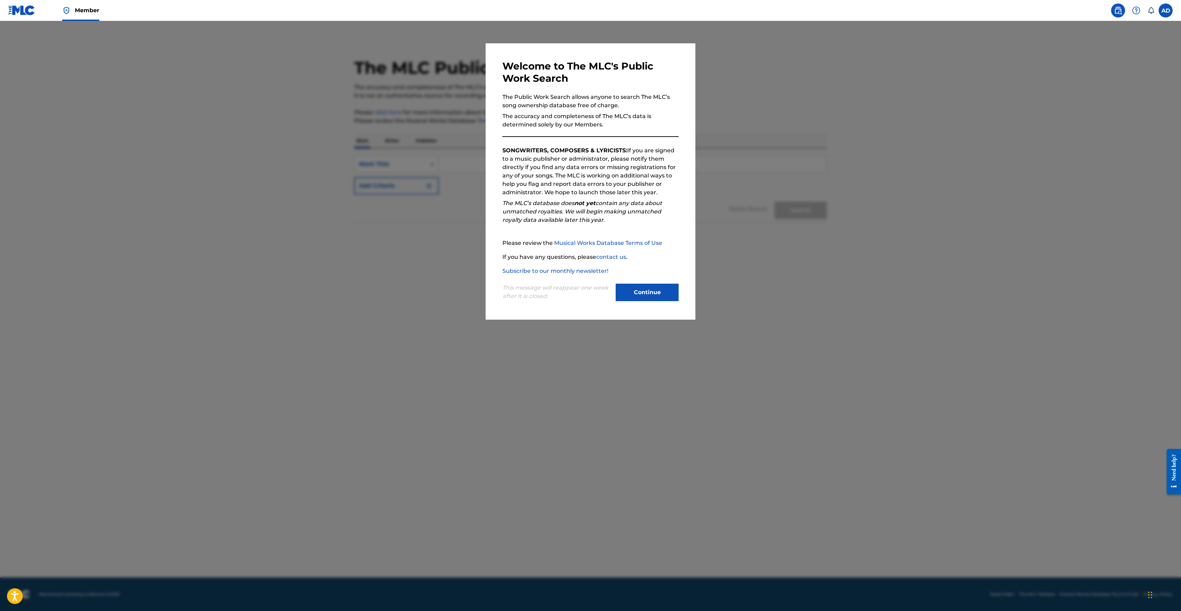
click at [651, 293] on button "Continue" at bounding box center [647, 292] width 63 height 17
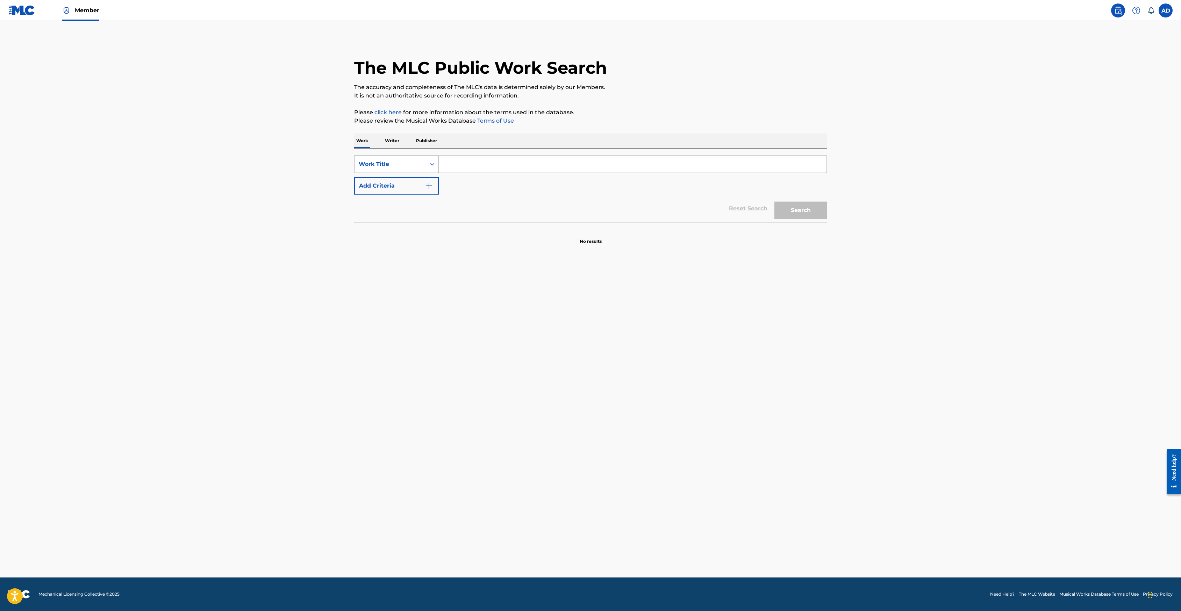
click at [428, 167] on div "Search Form" at bounding box center [432, 164] width 13 height 13
click at [404, 220] on div "MLC Song Code" at bounding box center [396, 216] width 84 height 17
click at [486, 160] on input "Search Form" at bounding box center [633, 164] width 388 height 17
click at [798, 208] on button "Search" at bounding box center [800, 210] width 52 height 17
drag, startPoint x: 494, startPoint y: 174, endPoint x: 434, endPoint y: 153, distance: 63.5
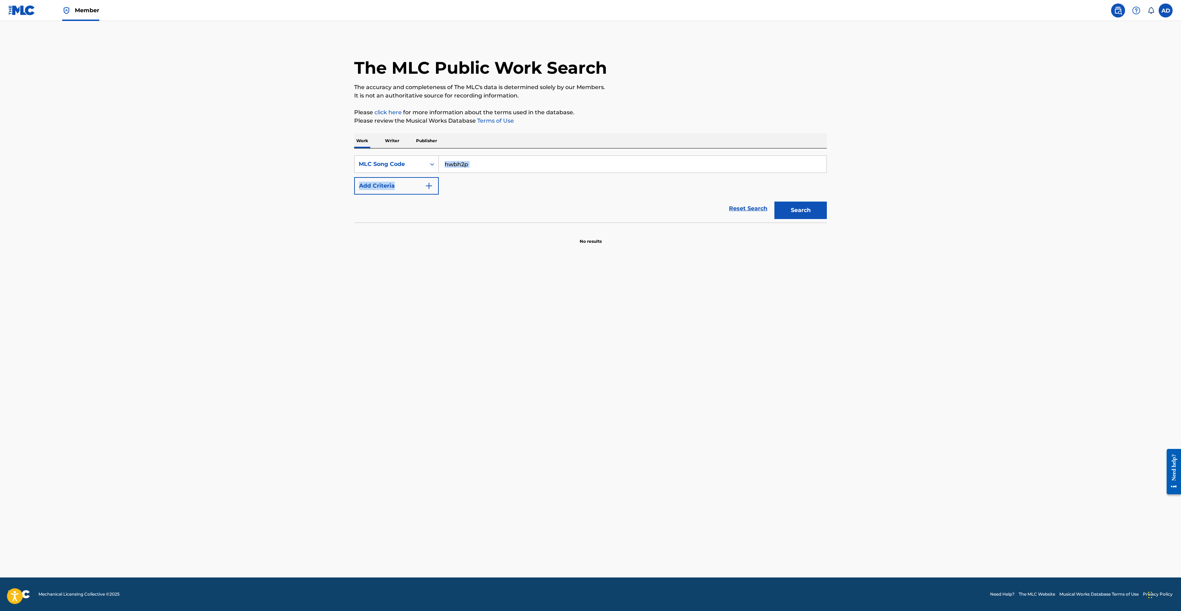
click at [434, 153] on div "SearchWithCriteria941cdab3-ac74-46b0-b774-82d0742461eb MLC Song Code hwbh2p Add…" at bounding box center [590, 186] width 473 height 74
click at [544, 157] on input "hwbh2p" at bounding box center [633, 164] width 388 height 17
drag, startPoint x: 482, startPoint y: 158, endPoint x: 434, endPoint y: 145, distance: 49.4
click at [434, 146] on div "Work Writer Publisher SearchWithCriteria941cdab3-ac74-46b0-b774-82d0742461eb ML…" at bounding box center [590, 189] width 473 height 111
paste input "HVBH2P"
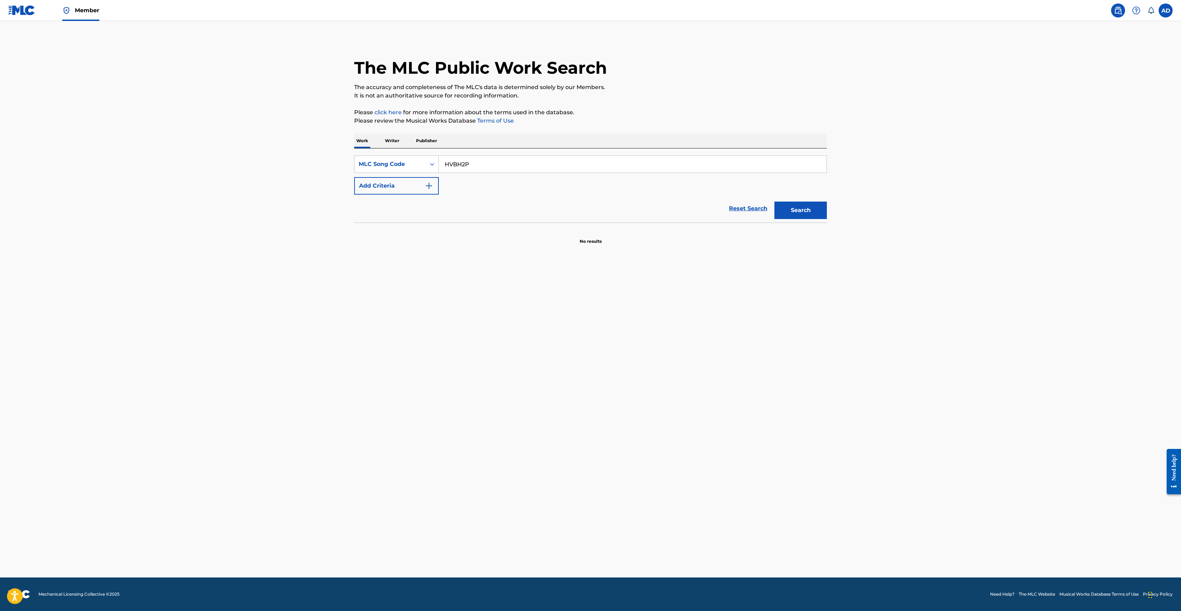
type input "HVBH2P"
click at [796, 210] on button "Search" at bounding box center [800, 210] width 52 height 17
click at [385, 251] on div "HANG EM HIGH" at bounding box center [400, 251] width 64 height 8
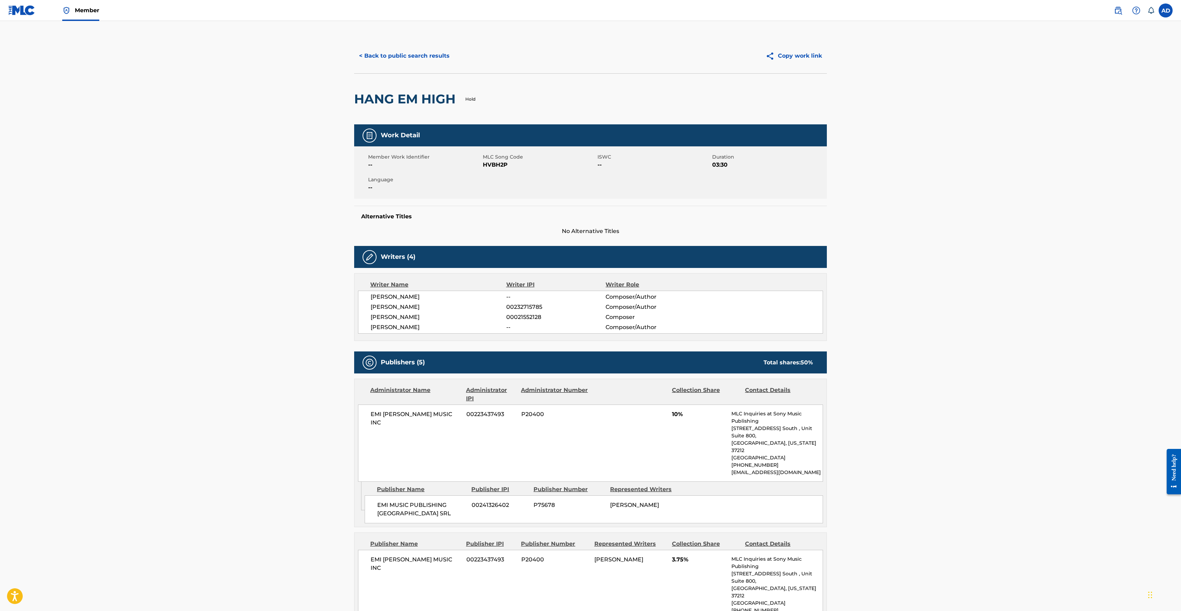
click at [386, 52] on button "< Back to public search results" at bounding box center [404, 55] width 100 height 17
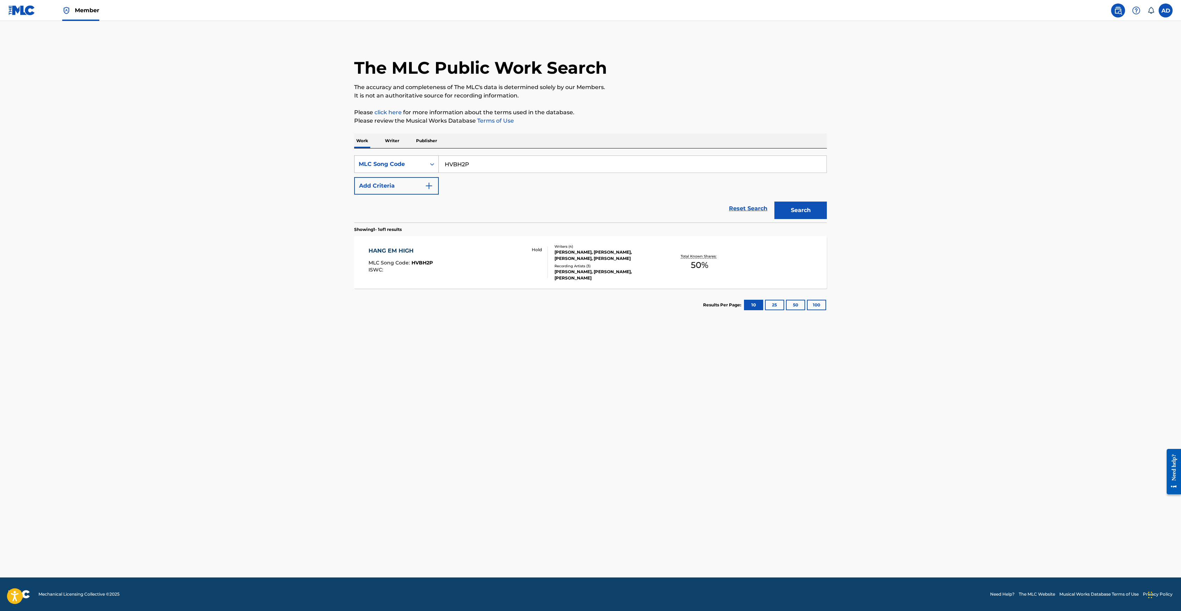
drag, startPoint x: 495, startPoint y: 166, endPoint x: 436, endPoint y: 160, distance: 59.8
click at [436, 160] on div "SearchWithCriteria941cdab3-ac74-46b0-b774-82d0742461eb MLC Song Code HVBH2P" at bounding box center [590, 164] width 473 height 17
paste input "06137"
type input "H06137"
click at [795, 211] on button "Search" at bounding box center [800, 210] width 52 height 17
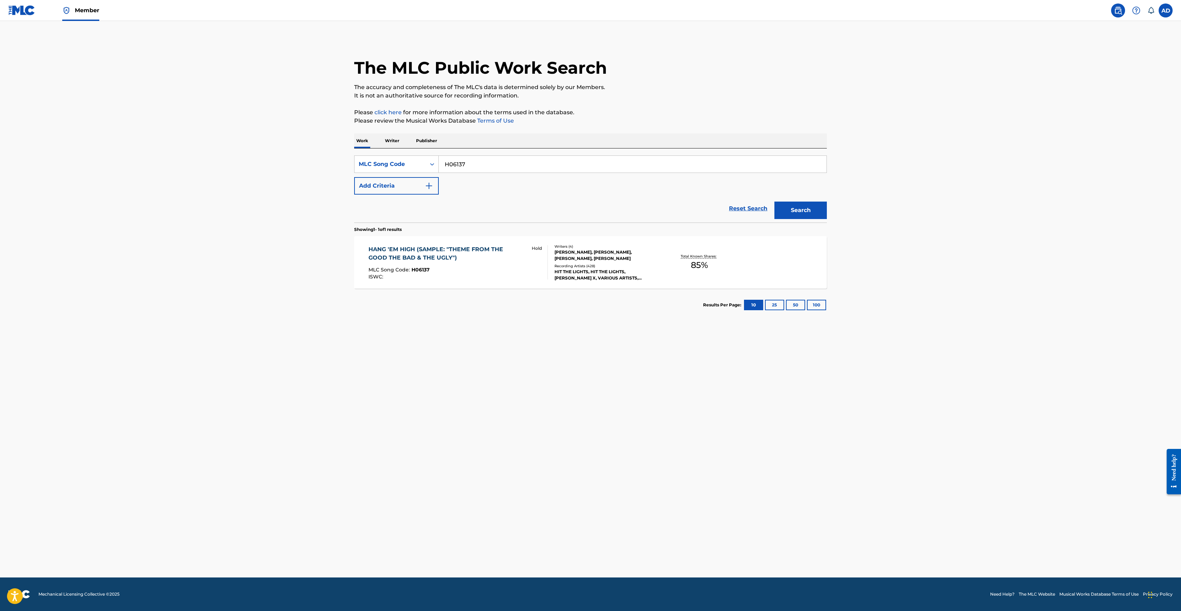
click at [408, 251] on div "HANG 'EM HIGH (SAMPLE: "THEME FROM THE GOOD THE BAD & THE UGLY")" at bounding box center [446, 253] width 157 height 17
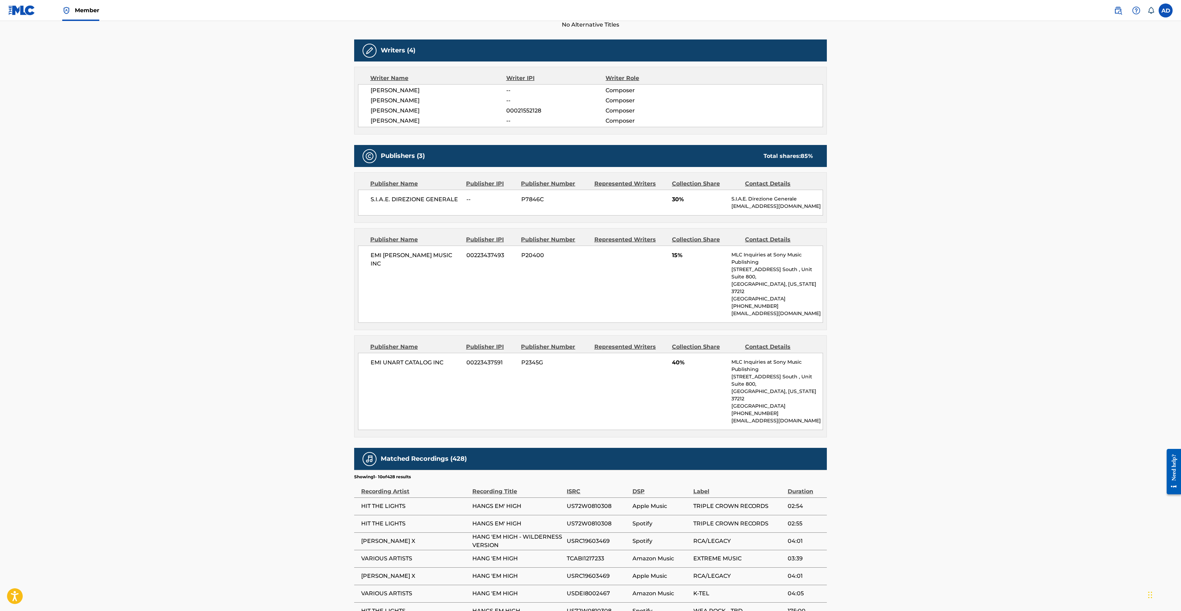
scroll to position [117, 0]
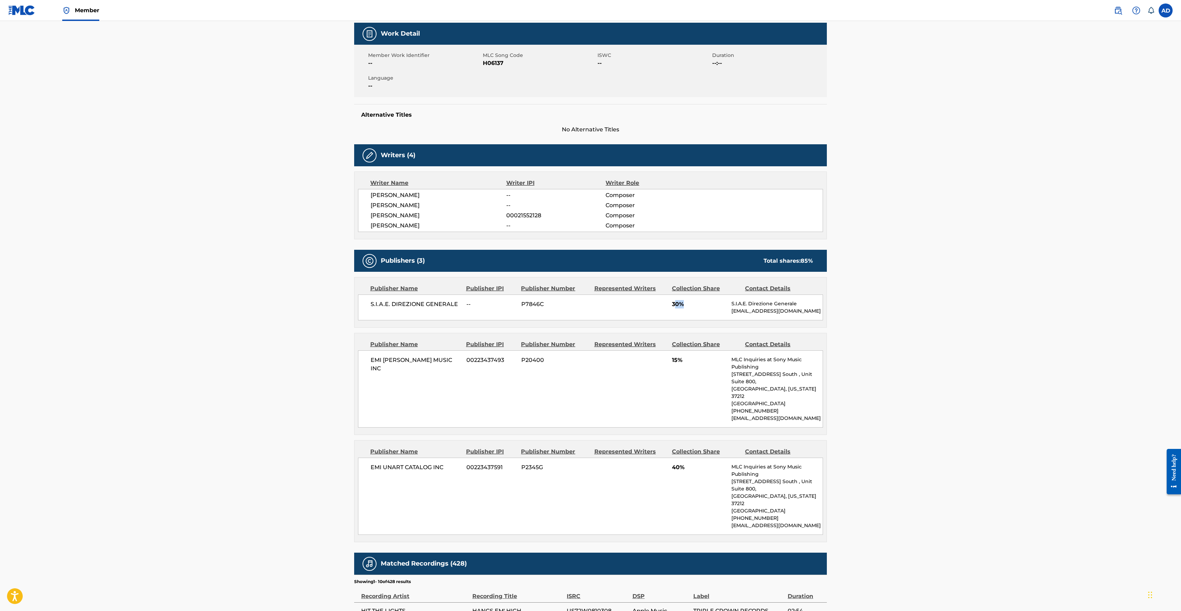
drag, startPoint x: 676, startPoint y: 304, endPoint x: 687, endPoint y: 302, distance: 10.7
click at [687, 302] on span "30%" at bounding box center [699, 304] width 54 height 8
click at [899, 263] on main "< Back to public search results Copy work link HANG 'EM HIGH (SAMPLE: "THEME FR…" at bounding box center [590, 359] width 1181 height 910
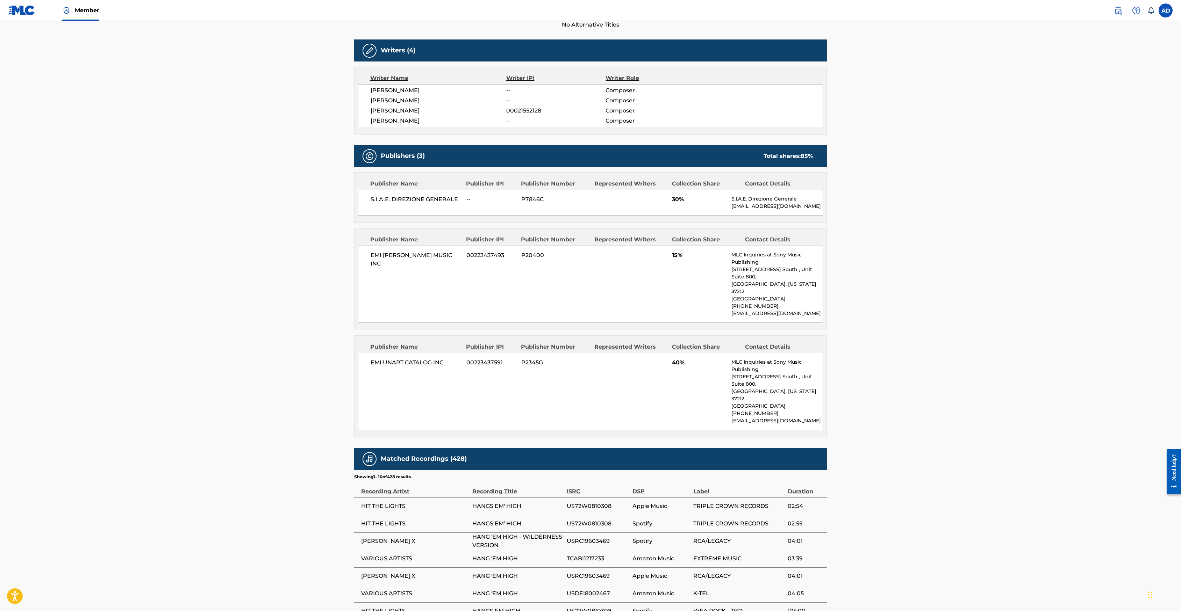
scroll to position [327, 0]
